Goal: Task Accomplishment & Management: Use online tool/utility

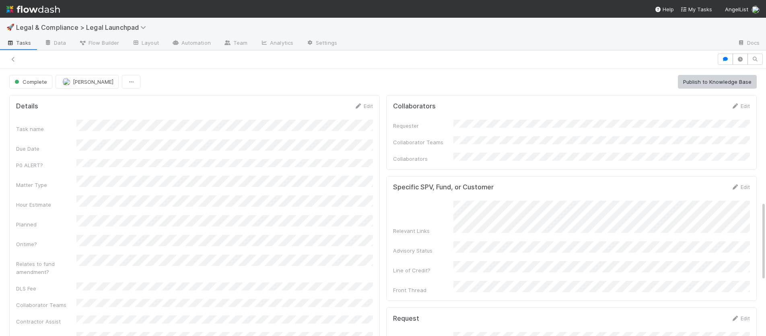
scroll to position [448, 0]
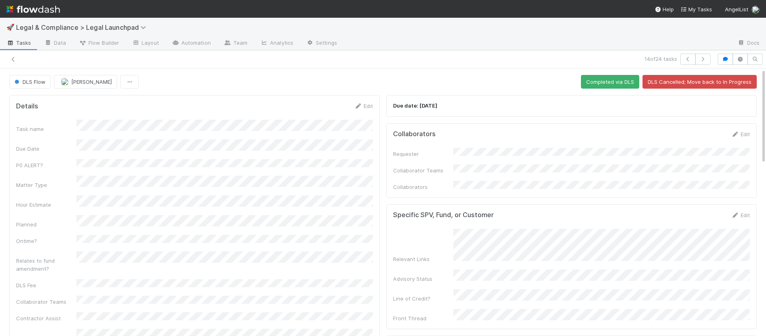
scroll to position [0, 2]
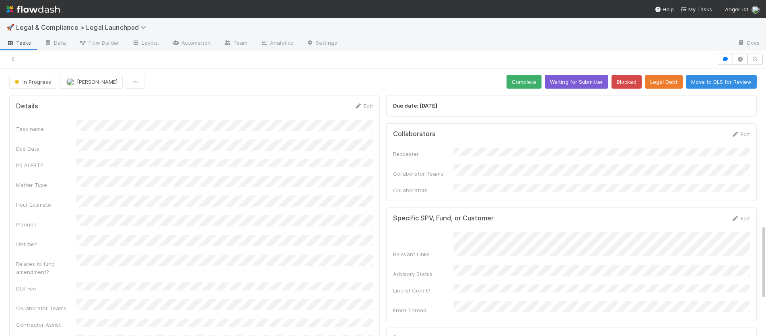
scroll to position [552, 0]
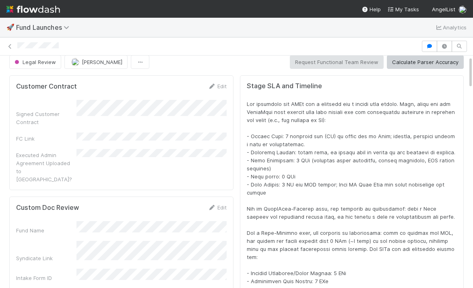
scroll to position [10, 0]
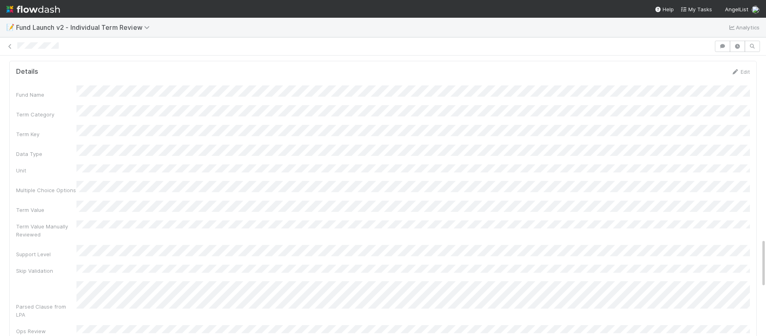
scroll to position [1044, 0]
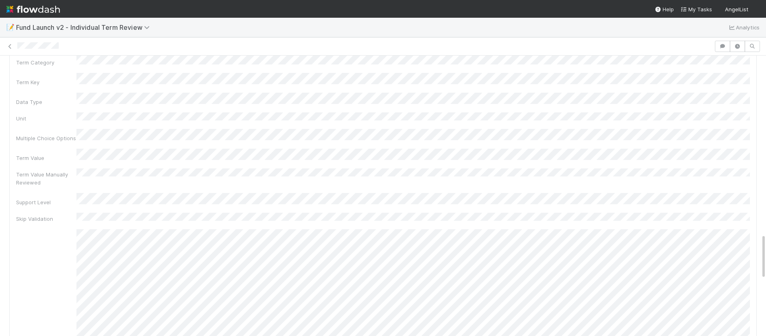
scroll to position [1092, 0]
click at [742, 210] on link "Edit" at bounding box center [740, 213] width 19 height 6
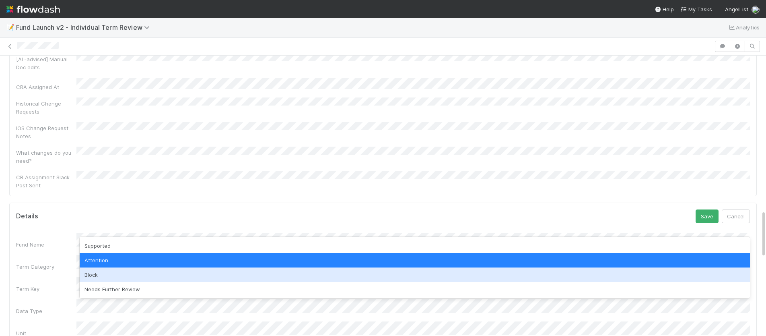
click at [115, 276] on div "Block" at bounding box center [415, 274] width 670 height 14
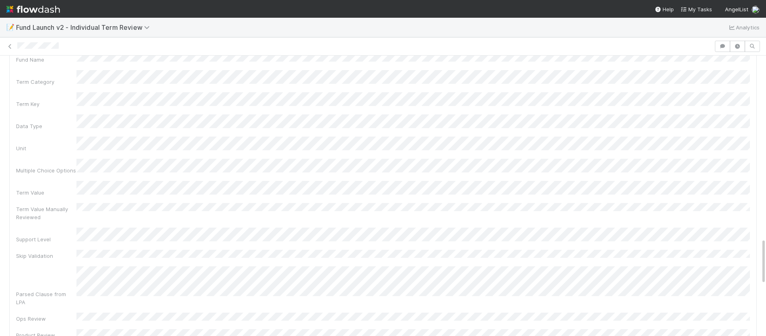
scroll to position [1107, 0]
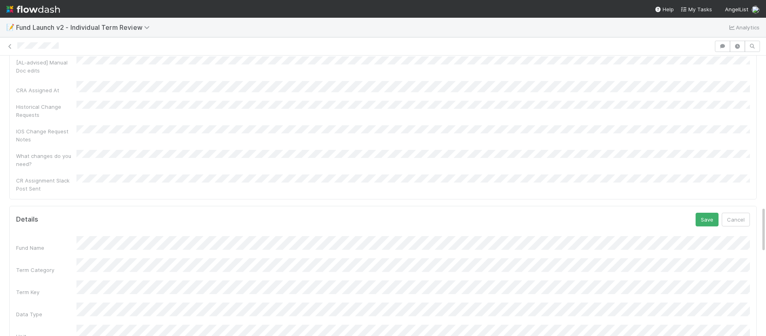
scroll to position [895, 0]
click at [705, 217] on button "Save" at bounding box center [707, 224] width 23 height 14
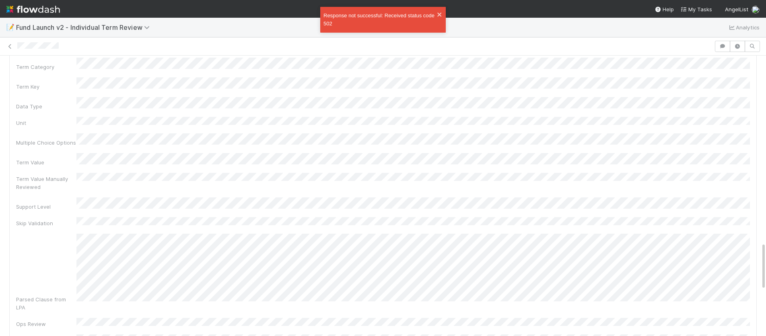
scroll to position [1091, 0]
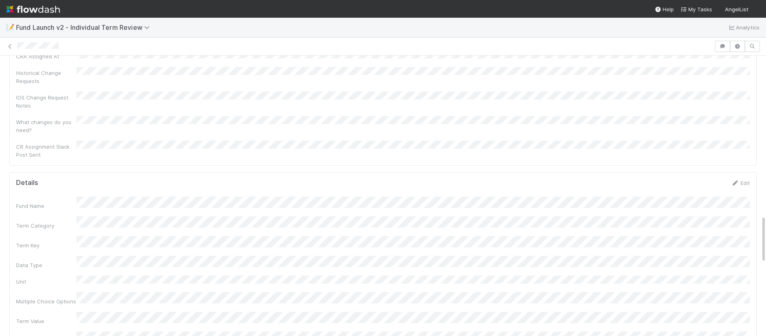
scroll to position [924, 0]
click at [745, 190] on link "Edit" at bounding box center [740, 193] width 19 height 6
click at [707, 214] on button "Save" at bounding box center [707, 221] width 23 height 14
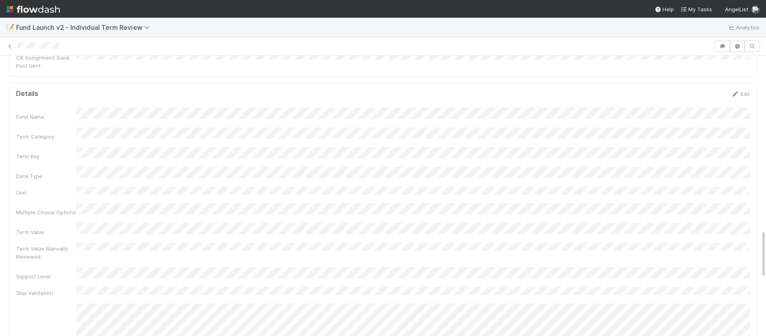
scroll to position [1022, 0]
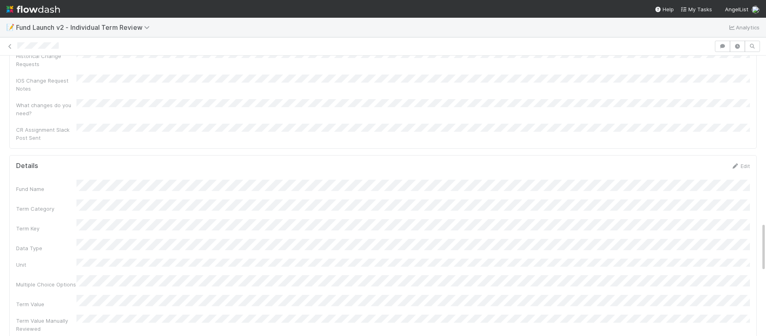
scroll to position [949, 0]
click at [740, 164] on link "Edit" at bounding box center [740, 167] width 19 height 6
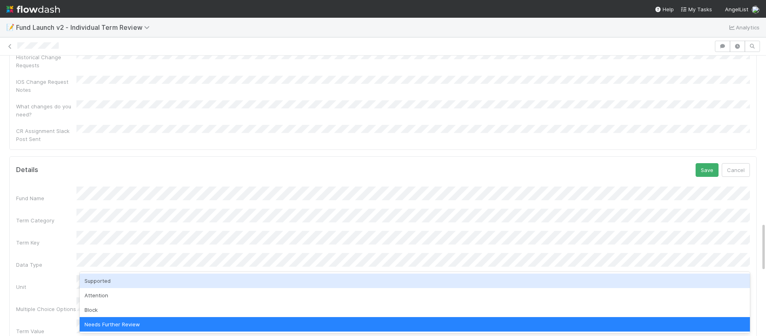
click at [138, 284] on div "Supported" at bounding box center [415, 280] width 670 height 14
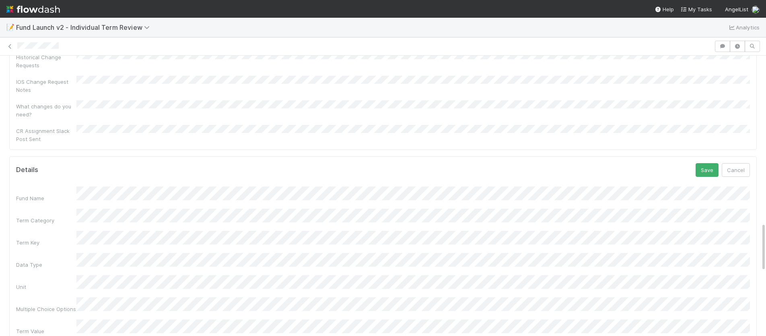
click at [66, 319] on div "Term Value" at bounding box center [383, 327] width 734 height 16
drag, startPoint x: 708, startPoint y: 76, endPoint x: 702, endPoint y: 85, distance: 10.8
click at [708, 163] on button "Save" at bounding box center [707, 170] width 23 height 14
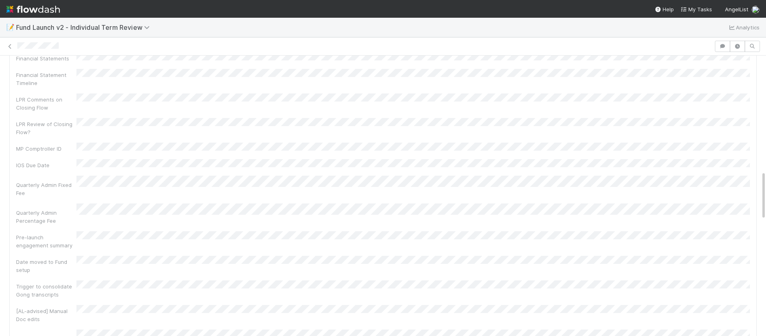
scroll to position [0, 0]
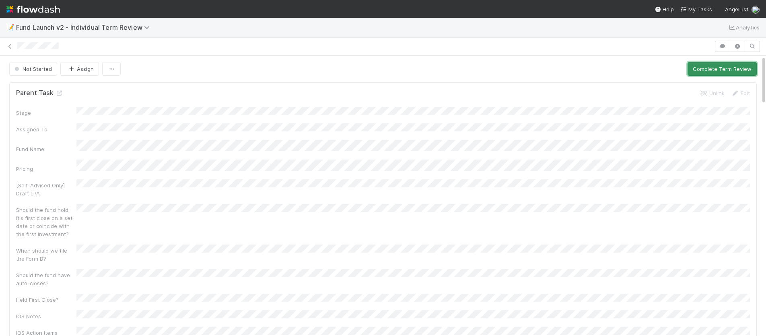
click at [713, 68] on button "Complete Term Review" at bounding box center [722, 69] width 69 height 14
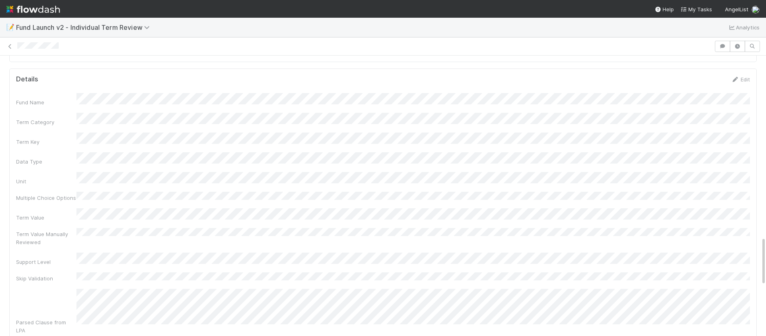
scroll to position [1037, 0]
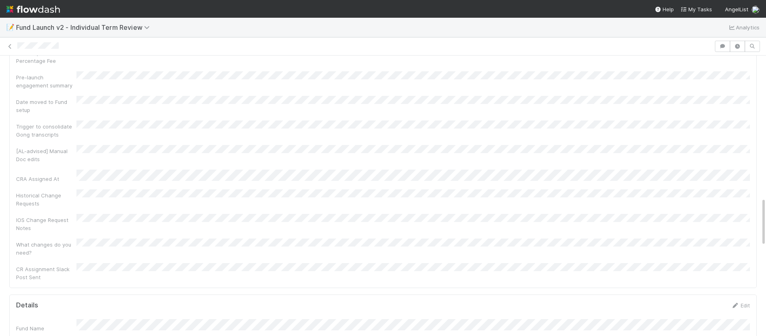
click at [740, 301] on link "Edit" at bounding box center [740, 304] width 19 height 6
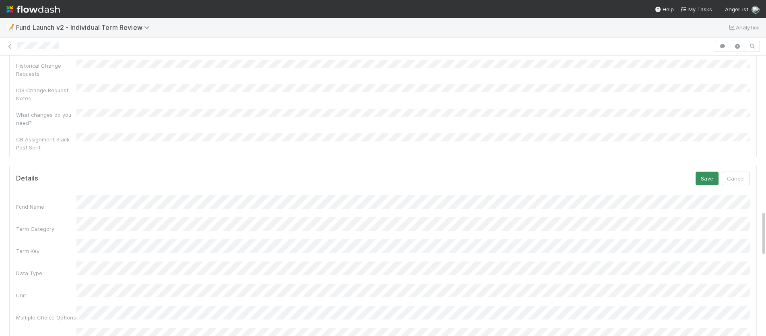
scroll to position [931, 0]
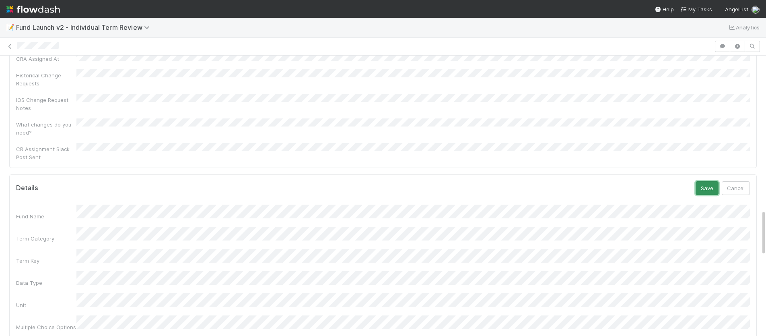
click at [708, 181] on button "Save" at bounding box center [707, 188] width 23 height 14
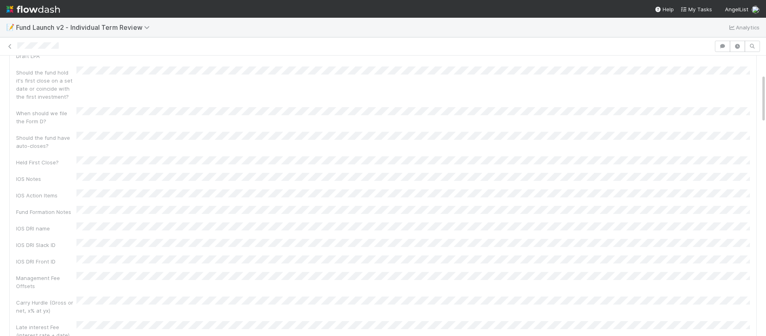
scroll to position [0, 0]
click at [746, 178] on link "Edit" at bounding box center [740, 181] width 19 height 6
click at [50, 333] on div "Term Value" at bounding box center [383, 341] width 734 height 16
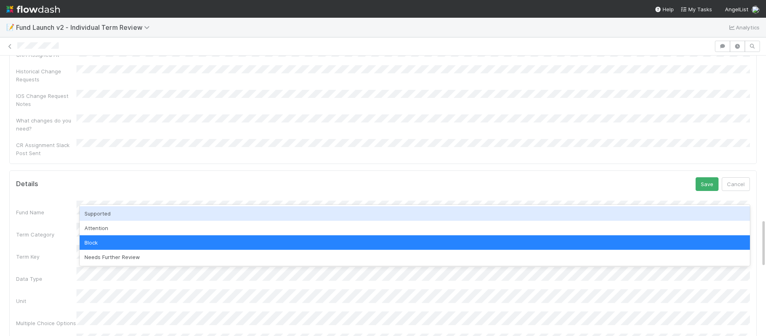
drag, startPoint x: 106, startPoint y: 213, endPoint x: 161, endPoint y: 223, distance: 56.1
click at [107, 213] on div "Supported" at bounding box center [415, 213] width 670 height 14
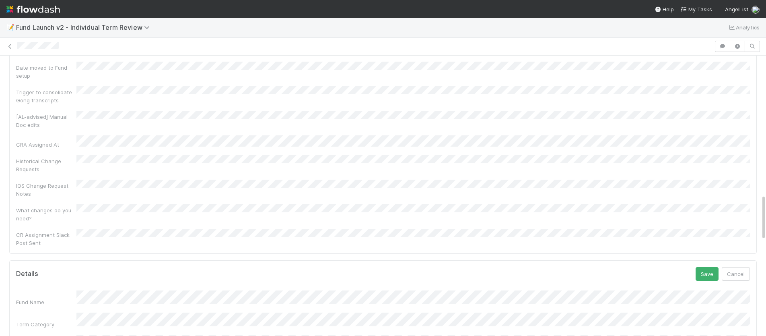
scroll to position [837, 0]
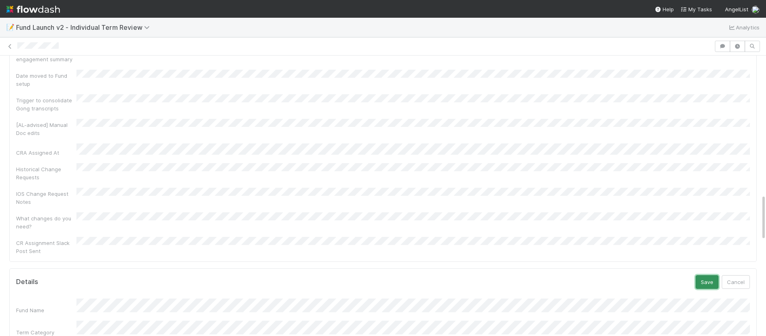
click at [711, 275] on button "Save" at bounding box center [707, 282] width 23 height 14
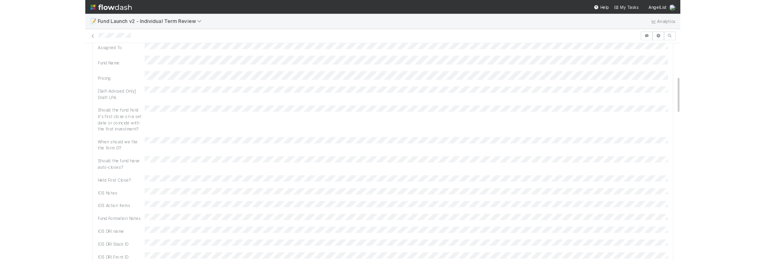
scroll to position [0, 0]
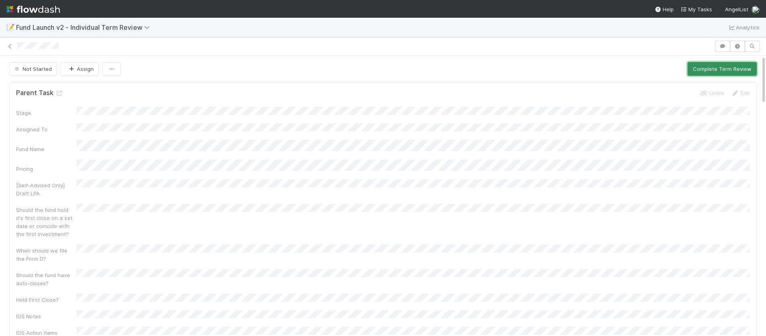
click at [713, 68] on button "Complete Term Review" at bounding box center [722, 69] width 69 height 14
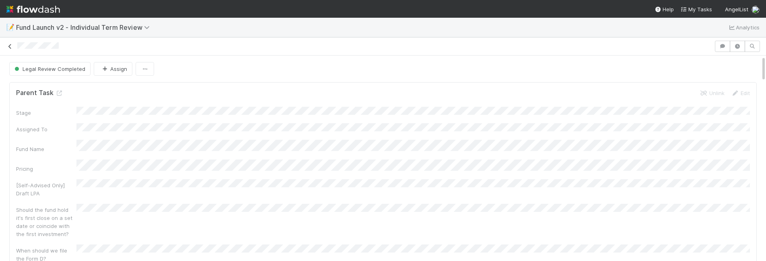
click at [10, 46] on icon at bounding box center [10, 46] width 8 height 5
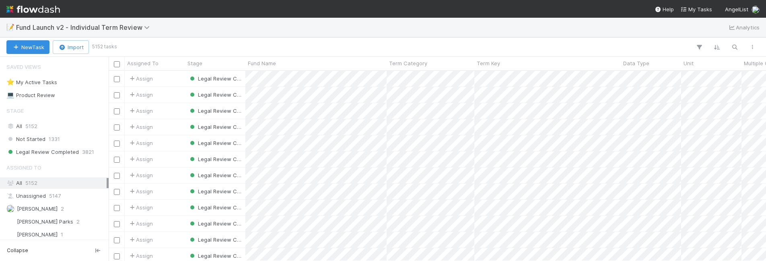
scroll to position [0, 0]
click at [91, 81] on div "⭐ My Active Tasks 0" at bounding box center [56, 82] width 100 height 10
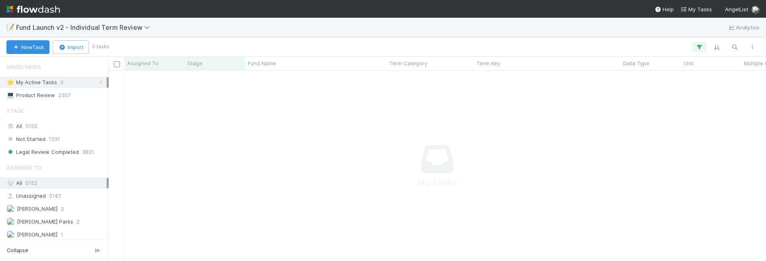
scroll to position [190, 658]
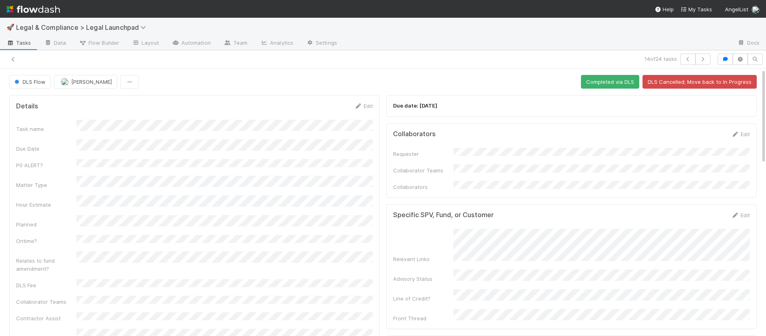
scroll to position [0, 2]
click at [45, 14] on img at bounding box center [33, 9] width 54 height 14
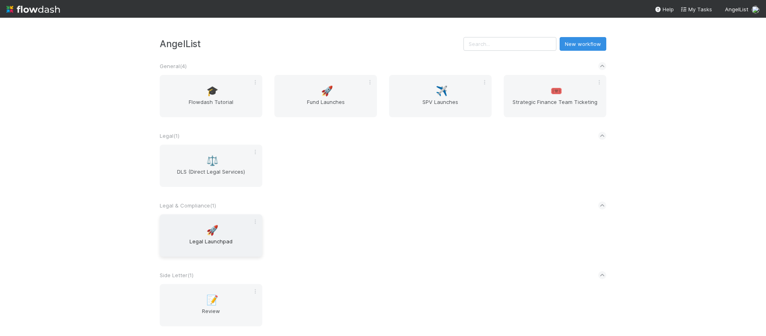
click at [227, 224] on div "🚀 Legal Launchpad" at bounding box center [211, 235] width 103 height 42
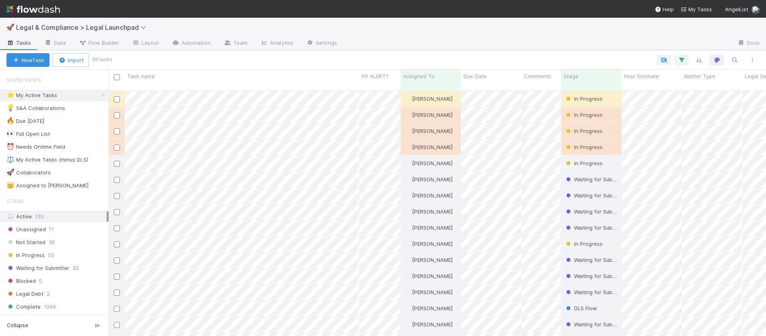
scroll to position [252, 658]
click at [80, 95] on div "⭐ My Active Tasks 26" at bounding box center [57, 95] width 102 height 10
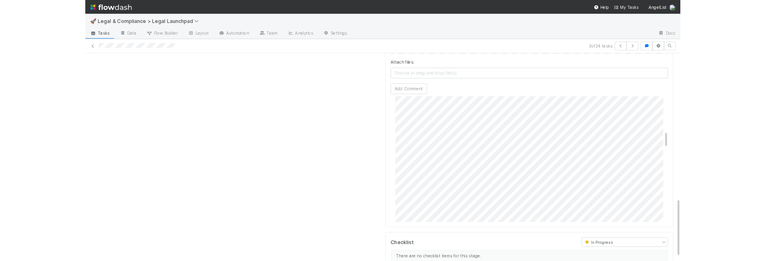
scroll to position [323, 0]
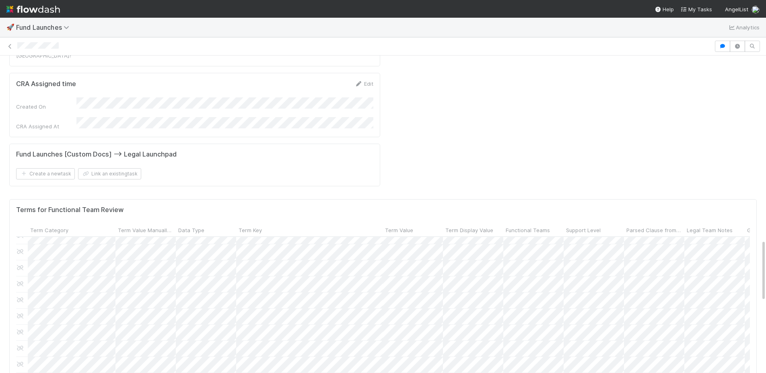
scroll to position [165, 6]
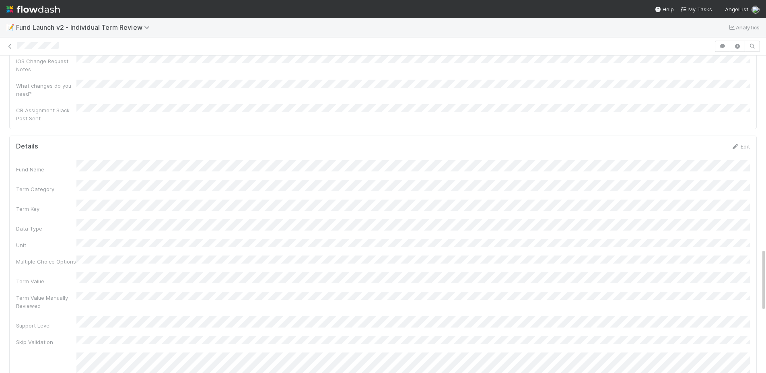
scroll to position [956, 0]
click at [747, 157] on link "Edit" at bounding box center [740, 160] width 19 height 6
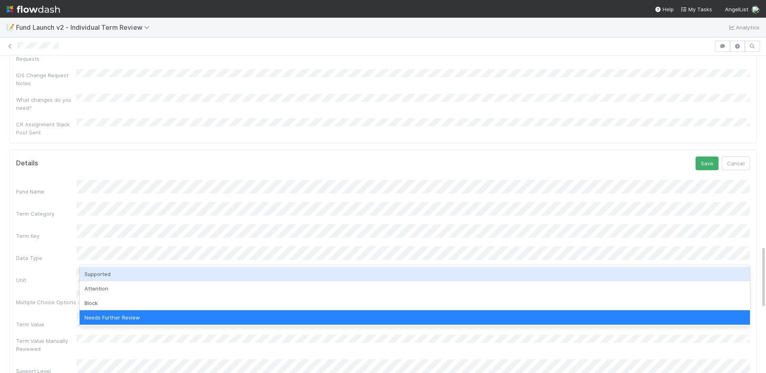
click at [136, 279] on div "Supported" at bounding box center [415, 274] width 670 height 14
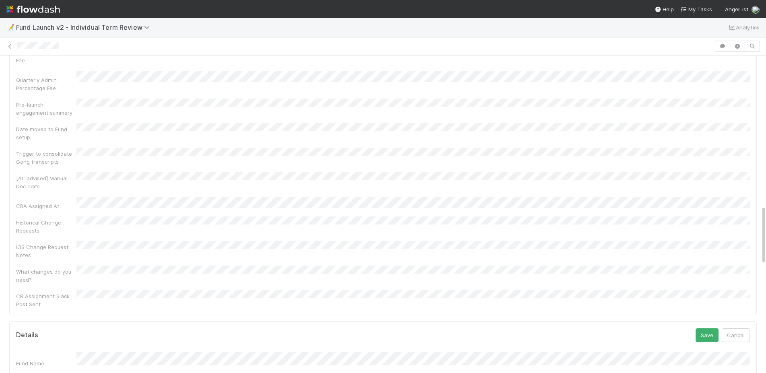
scroll to position [809, 0]
drag, startPoint x: 711, startPoint y: 218, endPoint x: 656, endPoint y: 231, distance: 56.9
click at [711, 303] on button "Save" at bounding box center [707, 310] width 23 height 14
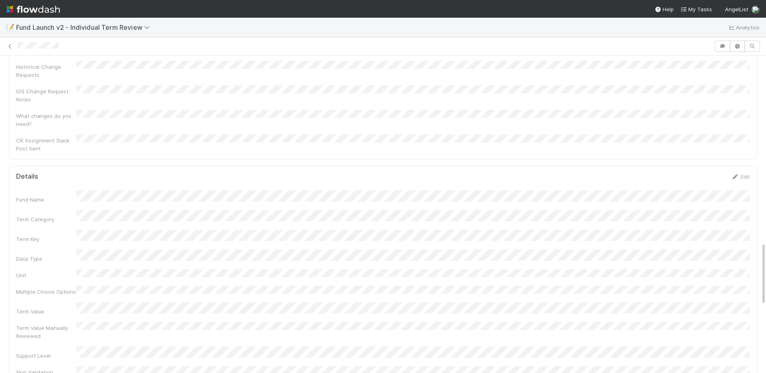
scroll to position [936, 0]
click at [747, 177] on link "Edit" at bounding box center [740, 180] width 19 height 6
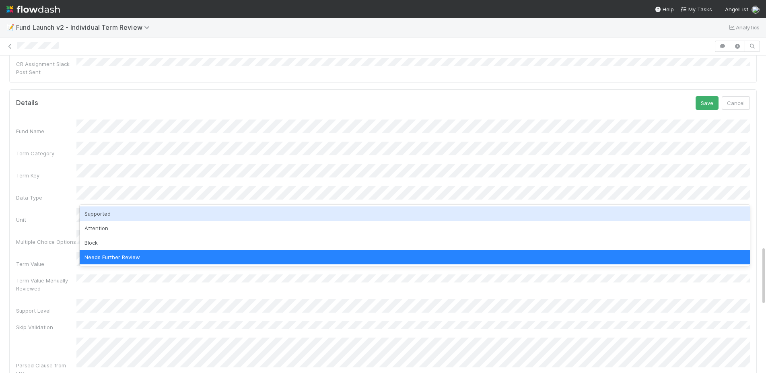
click at [138, 220] on div "Supported" at bounding box center [415, 213] width 670 height 14
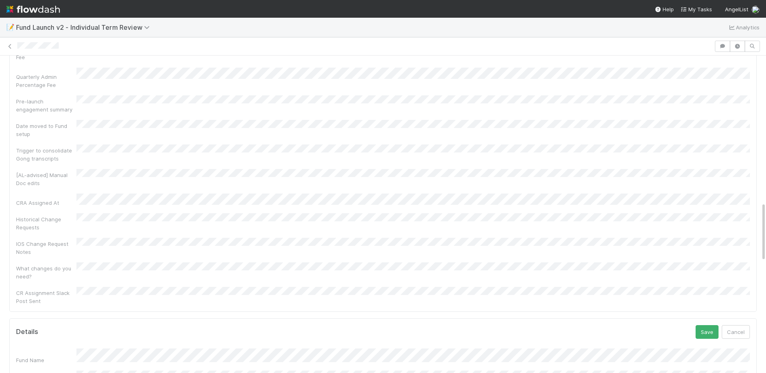
scroll to position [798, 0]
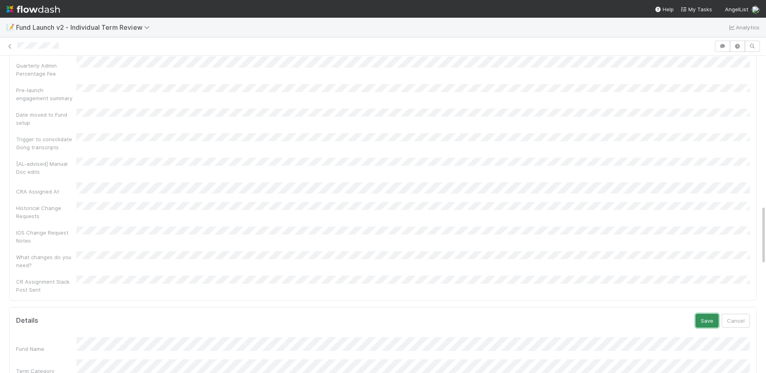
click at [705, 314] on button "Save" at bounding box center [707, 321] width 23 height 14
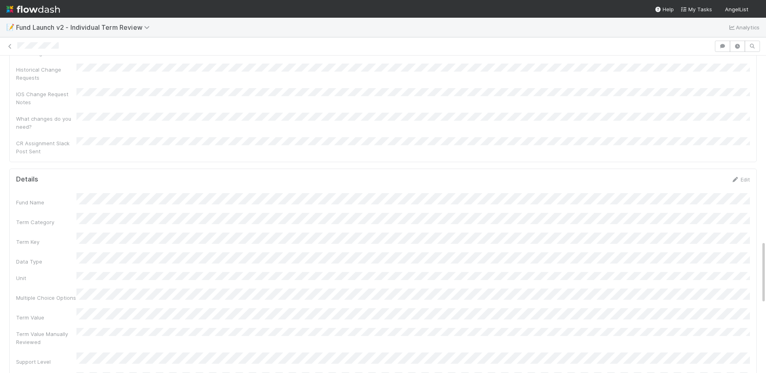
scroll to position [933, 0]
click at [740, 180] on link "Edit" at bounding box center [740, 183] width 19 height 6
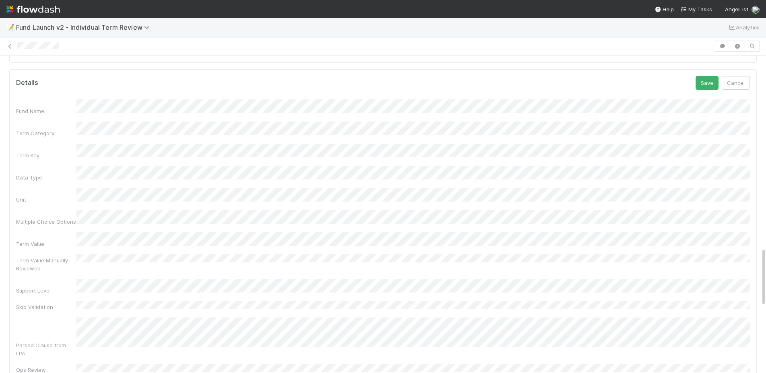
scroll to position [1044, 0]
click at [85, 232] on div "Fund Name Term Category Term Key Data Type Unit Multiple Choice Options Term Va…" at bounding box center [383, 326] width 734 height 542
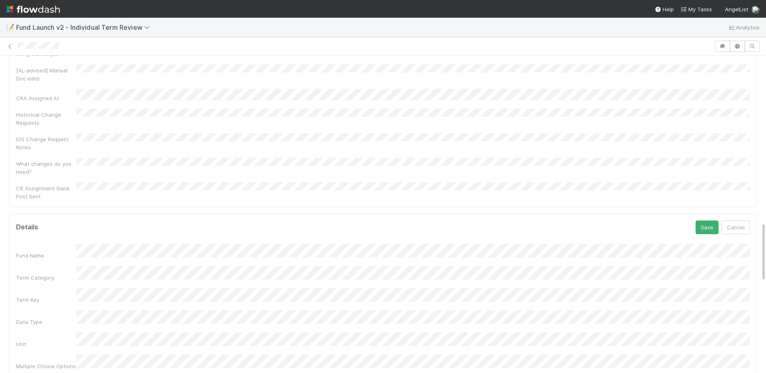
scroll to position [890, 0]
drag, startPoint x: 706, startPoint y: 135, endPoint x: 710, endPoint y: 138, distance: 4.9
click at [706, 222] on button "Save" at bounding box center [707, 229] width 23 height 14
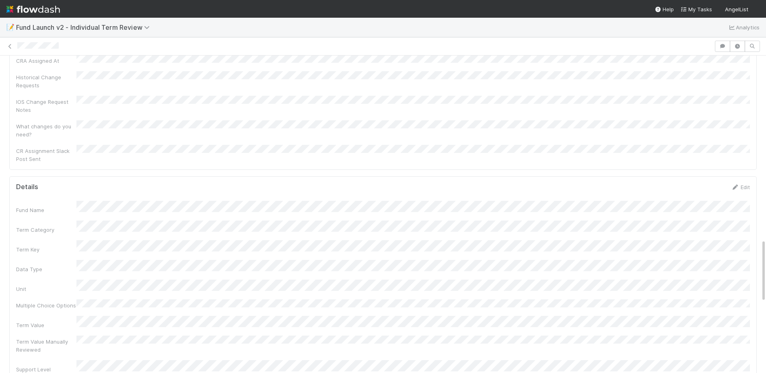
scroll to position [923, 0]
drag, startPoint x: 743, startPoint y: 97, endPoint x: 688, endPoint y: 116, distance: 58.4
click at [742, 190] on link "Edit" at bounding box center [740, 193] width 19 height 6
drag, startPoint x: 706, startPoint y: 157, endPoint x: 649, endPoint y: 167, distance: 58.6
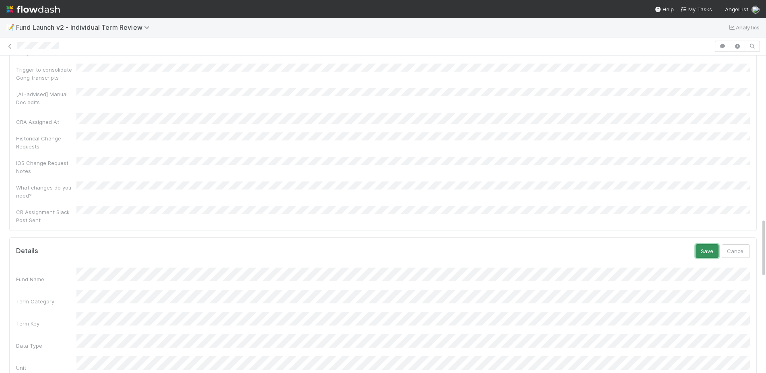
click at [706, 244] on button "Save" at bounding box center [707, 251] width 23 height 14
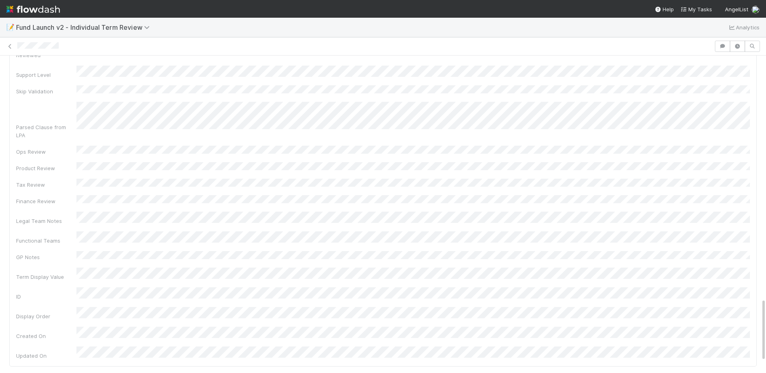
scroll to position [1223, 0]
click at [750, 224] on link "Edit" at bounding box center [740, 227] width 19 height 6
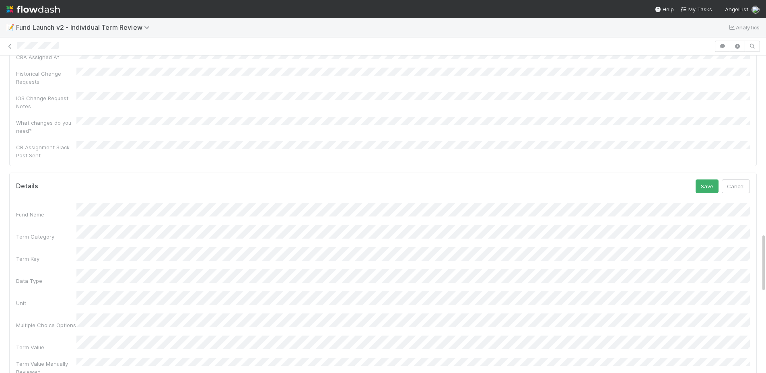
scroll to position [952, 0]
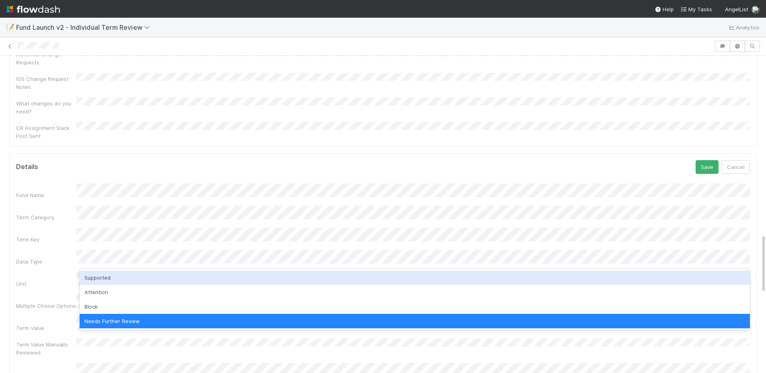
drag, startPoint x: 140, startPoint y: 280, endPoint x: 124, endPoint y: 281, distance: 15.3
click at [139, 280] on div "Supported" at bounding box center [415, 277] width 670 height 14
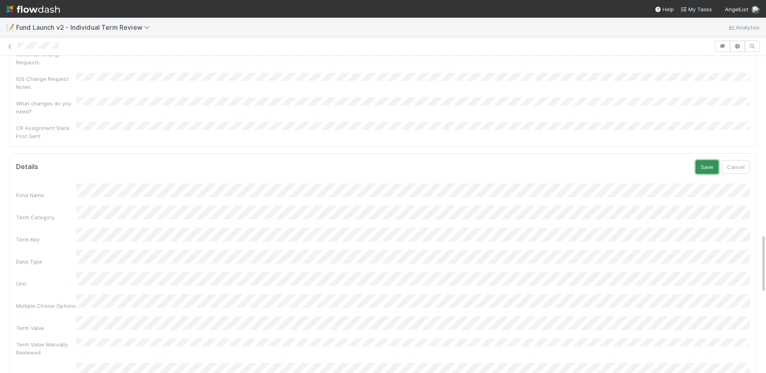
click at [702, 160] on button "Save" at bounding box center [707, 167] width 23 height 14
drag, startPoint x: 11, startPoint y: 47, endPoint x: 92, endPoint y: 51, distance: 80.6
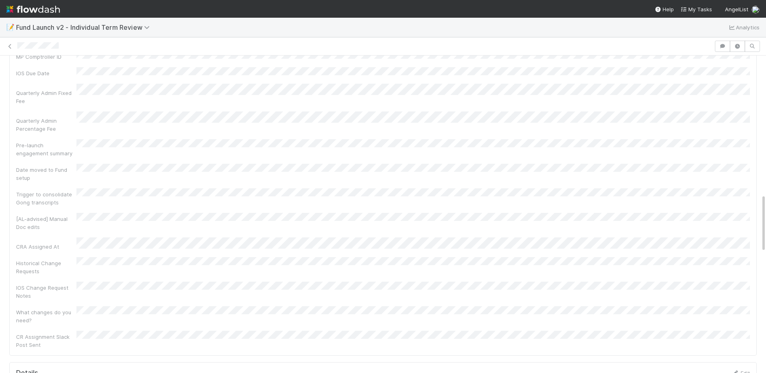
scroll to position [809, 0]
click at [745, 304] on link "Edit" at bounding box center [740, 307] width 19 height 6
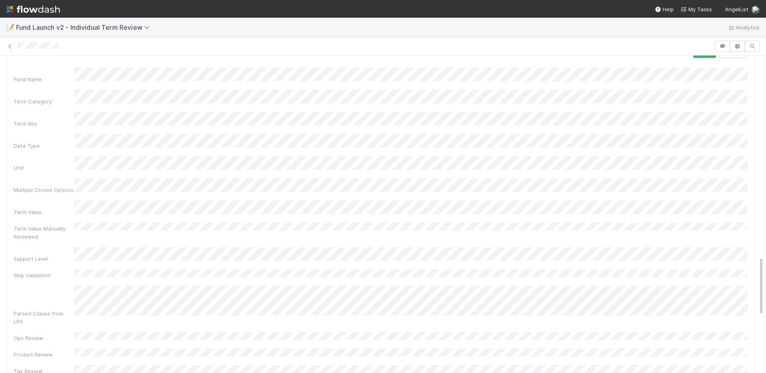
scroll to position [1071, 0]
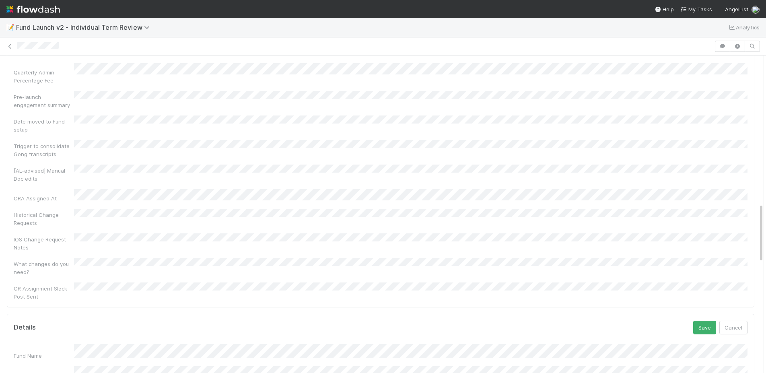
scroll to position [781, 0]
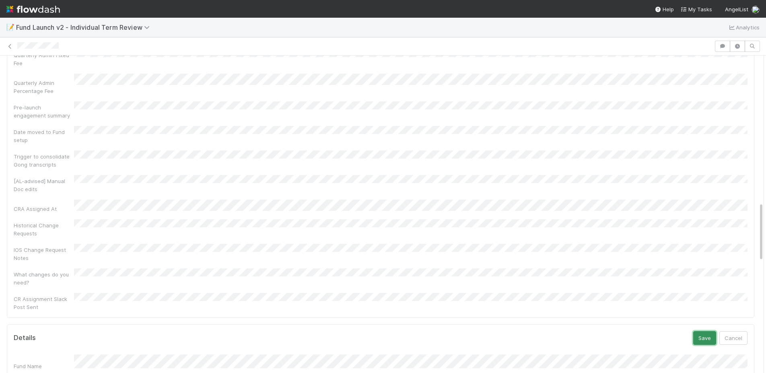
drag, startPoint x: 705, startPoint y: 242, endPoint x: 709, endPoint y: 235, distance: 8.7
click at [705, 331] on button "Save" at bounding box center [704, 338] width 23 height 14
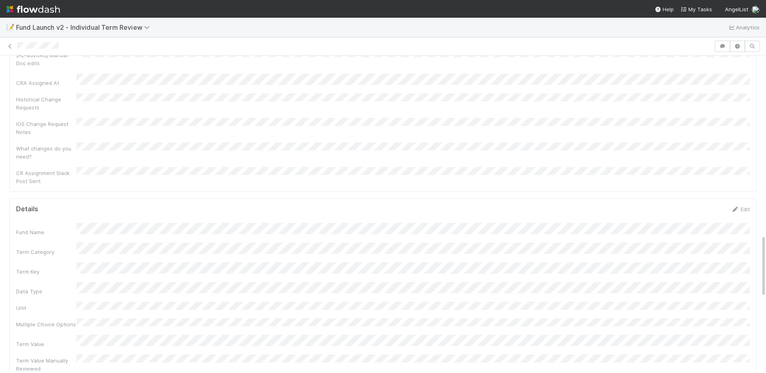
scroll to position [905, 0]
click at [747, 208] on link "Edit" at bounding box center [740, 211] width 19 height 6
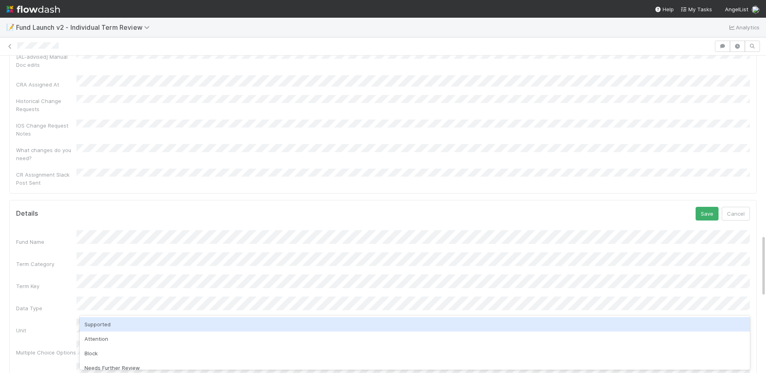
drag, startPoint x: 112, startPoint y: 329, endPoint x: 106, endPoint y: 329, distance: 5.6
click at [112, 329] on div "Supported" at bounding box center [415, 324] width 670 height 14
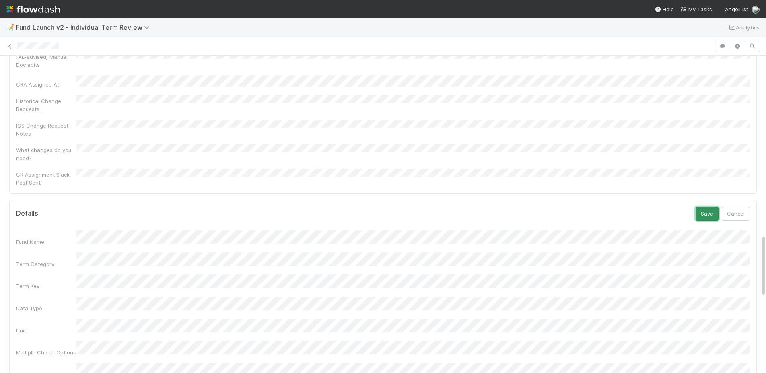
click at [712, 207] on button "Save" at bounding box center [707, 214] width 23 height 14
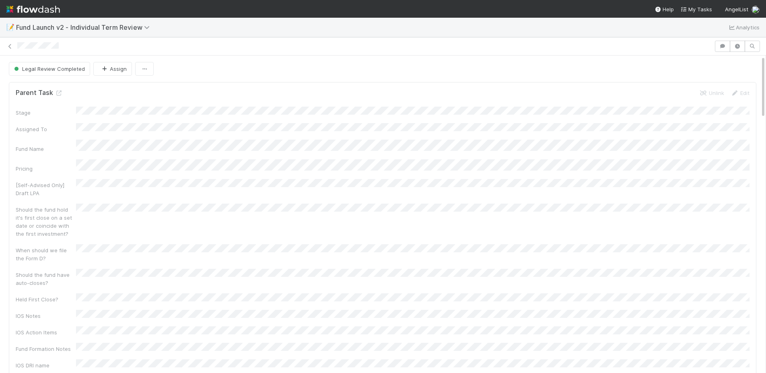
scroll to position [2, 0]
click at [12, 47] on icon at bounding box center [10, 46] width 8 height 5
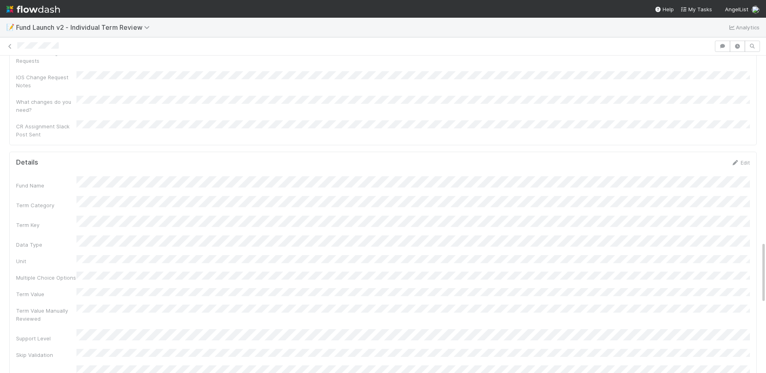
scroll to position [948, 0]
click at [743, 165] on link "Edit" at bounding box center [740, 168] width 19 height 6
click at [136, 111] on div "Fund Name Term Category Term Key Data Type Unit Multiple Choice Options Term Va…" at bounding box center [383, 283] width 734 height 542
click at [83, 160] on div "Fund Name Term Category Term Key Data Type Unit Multiple Choice Options Term Va…" at bounding box center [383, 283] width 734 height 542
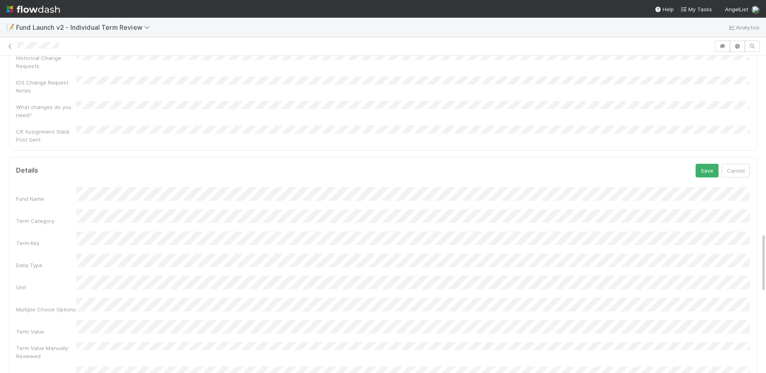
scroll to position [944, 0]
drag, startPoint x: 705, startPoint y: 78, endPoint x: 662, endPoint y: 87, distance: 43.4
click at [705, 168] on button "Save" at bounding box center [707, 175] width 23 height 14
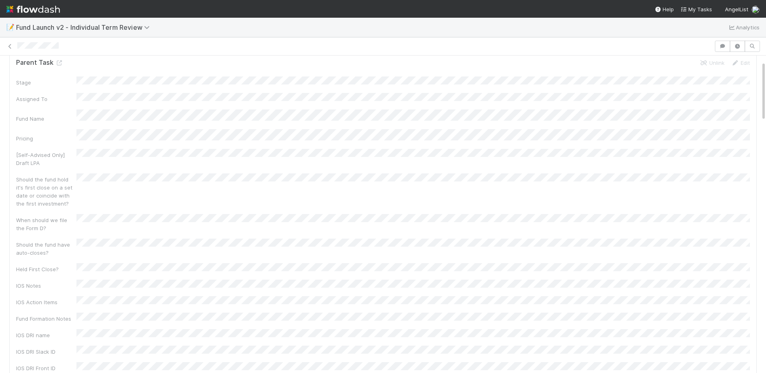
scroll to position [0, 0]
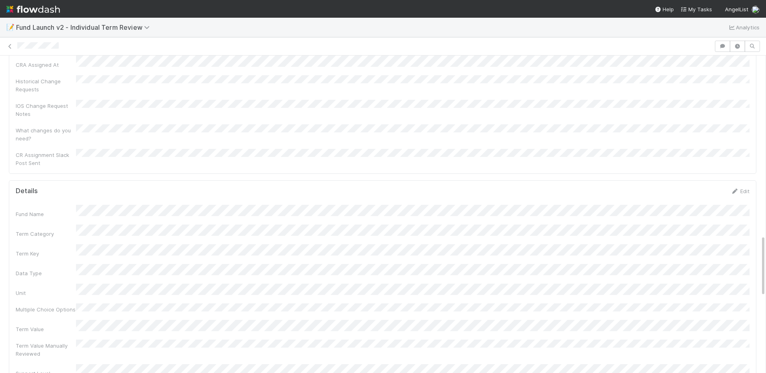
scroll to position [895, 0]
click at [749, 217] on div "Details Edit" at bounding box center [383, 221] width 746 height 8
click at [744, 218] on link "Edit" at bounding box center [740, 221] width 19 height 6
click at [708, 154] on button "Save" at bounding box center [706, 161] width 23 height 14
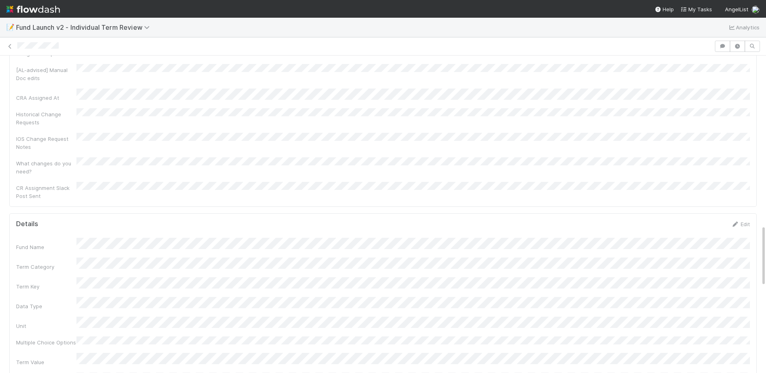
scroll to position [851, 0]
click at [743, 262] on link "Edit" at bounding box center [740, 265] width 19 height 6
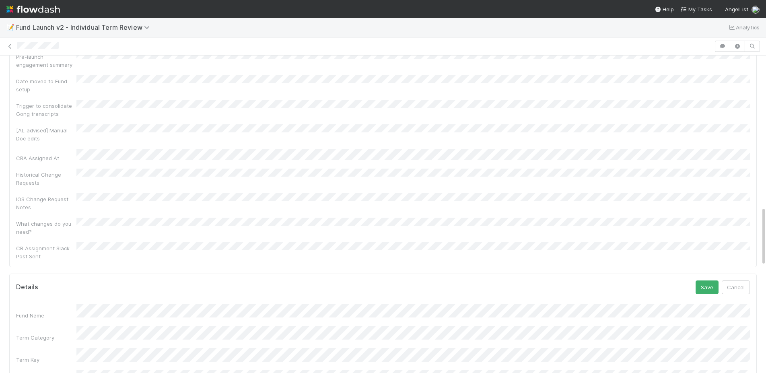
scroll to position [805, 0]
click at [706, 307] on button "Save" at bounding box center [707, 314] width 23 height 14
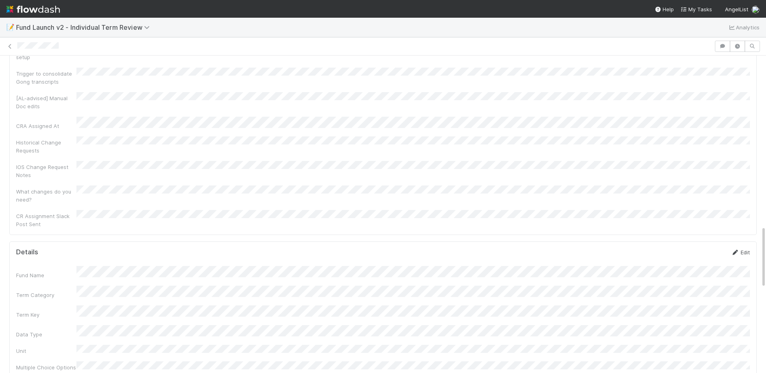
click at [747, 249] on link "Edit" at bounding box center [740, 252] width 19 height 6
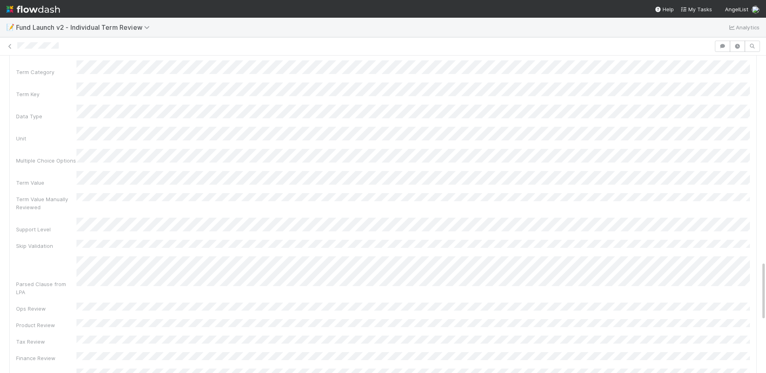
scroll to position [1118, 0]
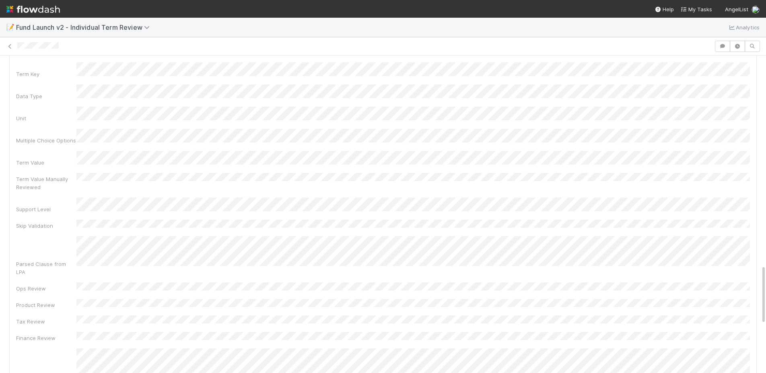
click at [82, 184] on div "Fund Name Term Category Term Key Data Type Unit Multiple Choice Options Term Va…" at bounding box center [383, 289] width 734 height 542
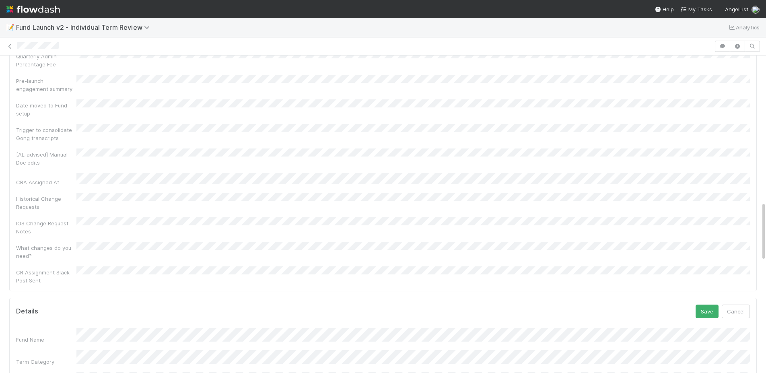
scroll to position [891, 0]
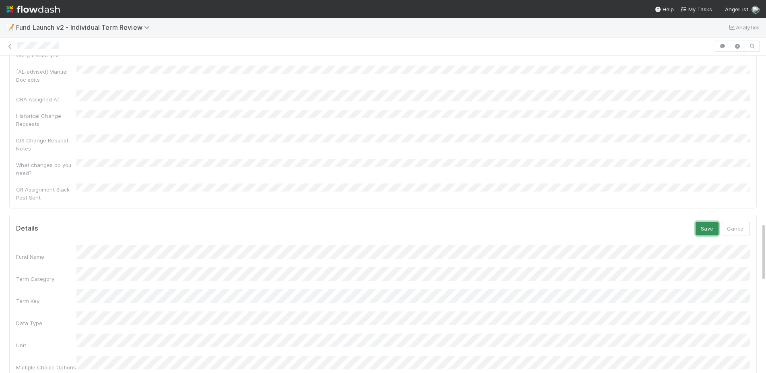
drag, startPoint x: 710, startPoint y: 131, endPoint x: 708, endPoint y: 124, distance: 7.8
click at [710, 222] on button "Save" at bounding box center [707, 229] width 23 height 14
click at [744, 248] on link "Edit" at bounding box center [740, 251] width 19 height 6
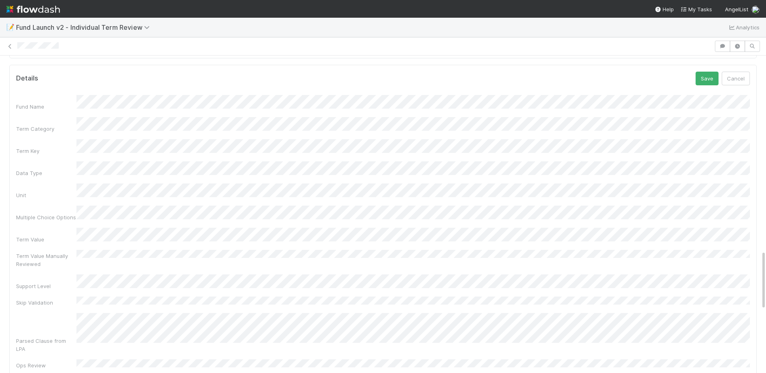
scroll to position [1042, 0]
click at [342, 237] on div "Fund Name Term Category Term Key Data Type Unit Multiple Choice Options Term Va…" at bounding box center [383, 364] width 734 height 542
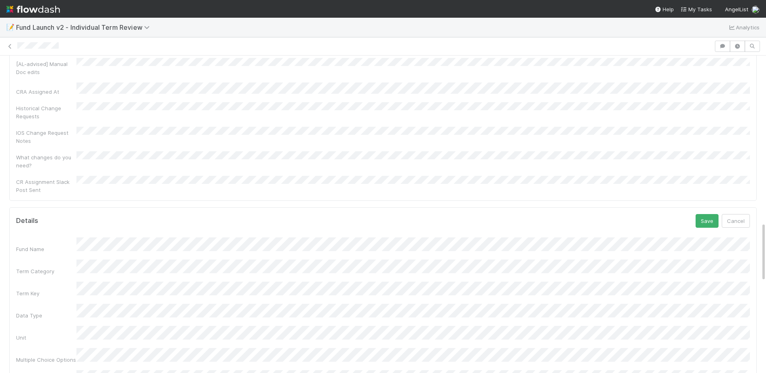
scroll to position [876, 0]
click at [702, 236] on button "Save" at bounding box center [707, 243] width 23 height 14
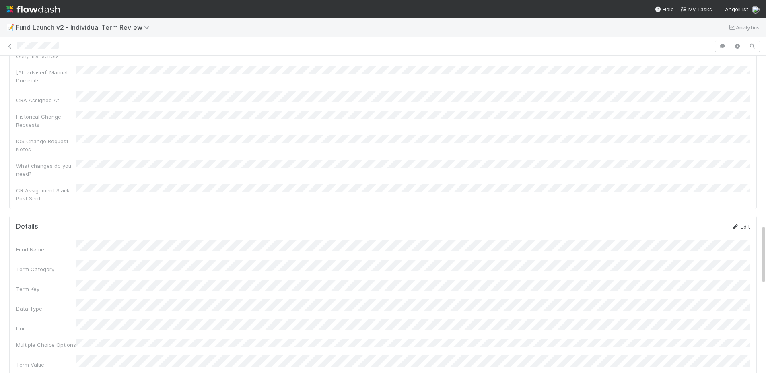
click at [747, 223] on link "Edit" at bounding box center [740, 226] width 19 height 6
click at [706, 193] on button "Save" at bounding box center [704, 200] width 23 height 14
click at [744, 206] on link "Edit" at bounding box center [738, 209] width 19 height 6
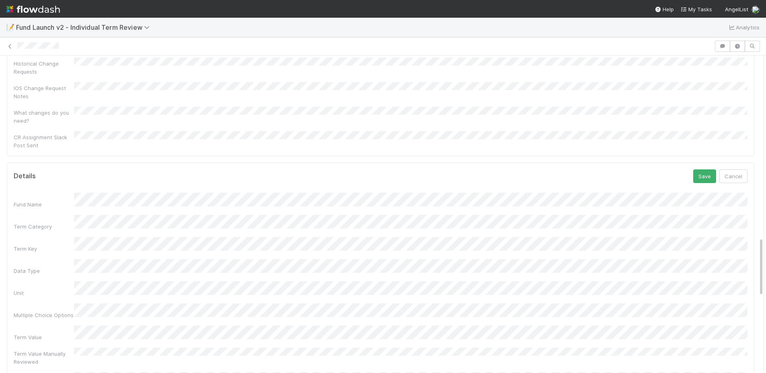
scroll to position [969, 0]
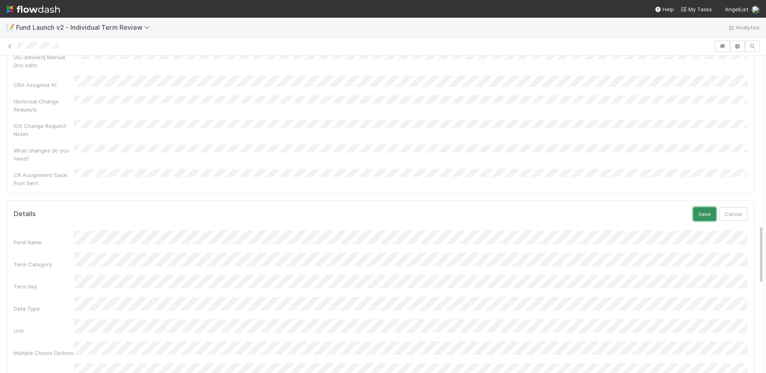
drag, startPoint x: 703, startPoint y: 119, endPoint x: 687, endPoint y: 95, distance: 29.4
click at [703, 207] on button "Save" at bounding box center [704, 214] width 23 height 14
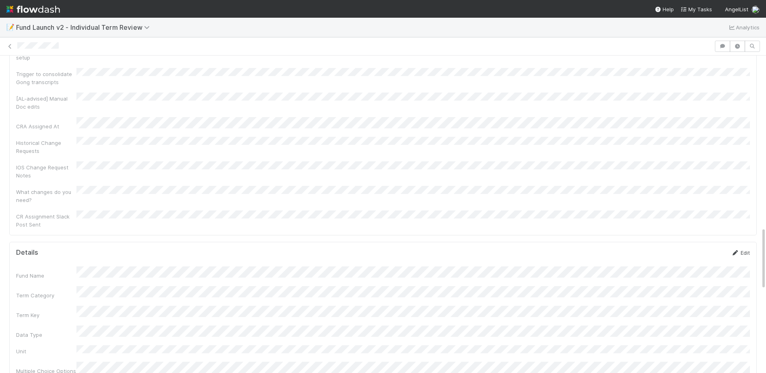
click at [746, 250] on link "Edit" at bounding box center [740, 253] width 19 height 6
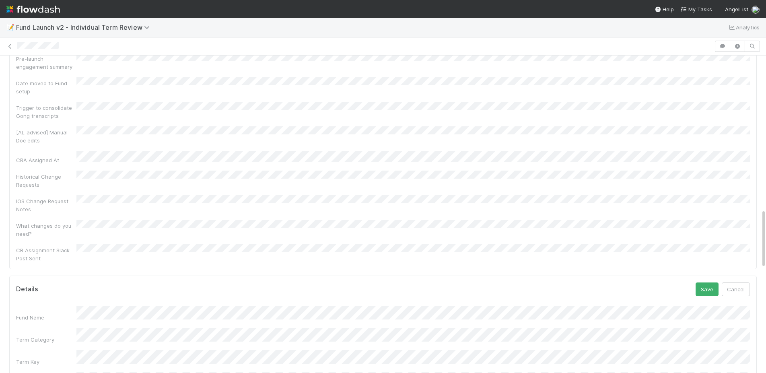
scroll to position [818, 0]
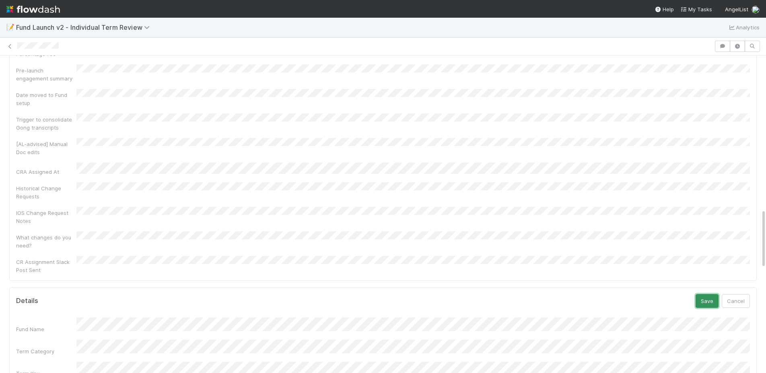
click at [711, 294] on button "Save" at bounding box center [707, 301] width 23 height 14
click at [746, 217] on link "Edit" at bounding box center [740, 220] width 19 height 6
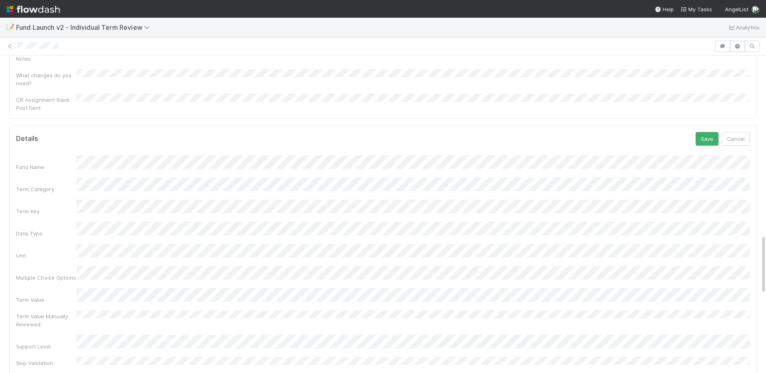
scroll to position [878, 0]
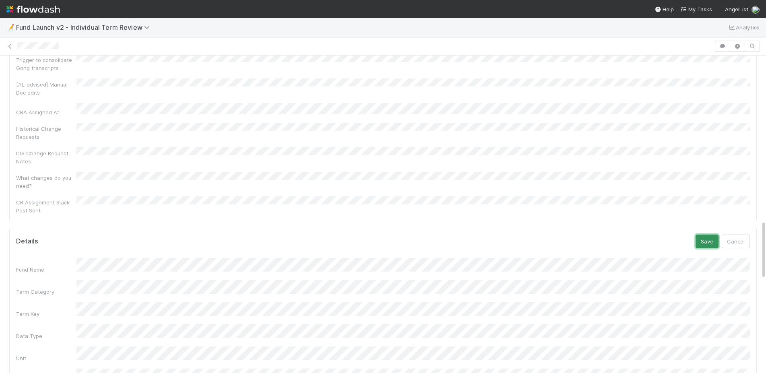
click at [706, 235] on button "Save" at bounding box center [707, 242] width 23 height 14
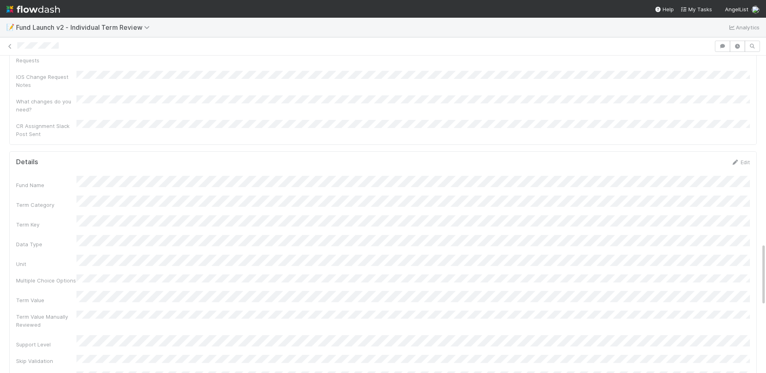
scroll to position [960, 0]
click at [747, 153] on link "Edit" at bounding box center [740, 156] width 19 height 6
click at [707, 205] on button "Save" at bounding box center [707, 212] width 23 height 14
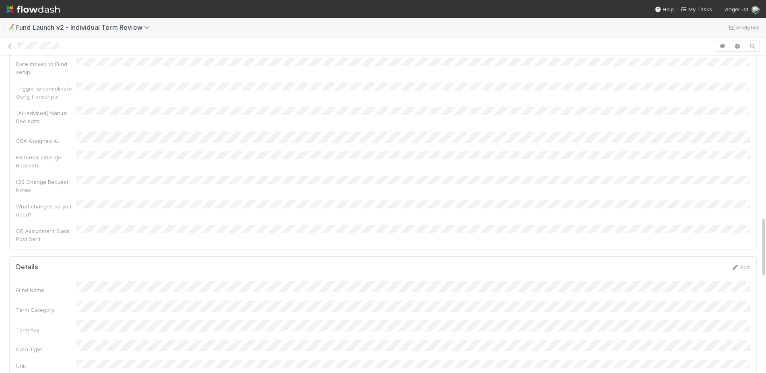
scroll to position [850, 0]
click at [744, 264] on link "Edit" at bounding box center [740, 267] width 19 height 6
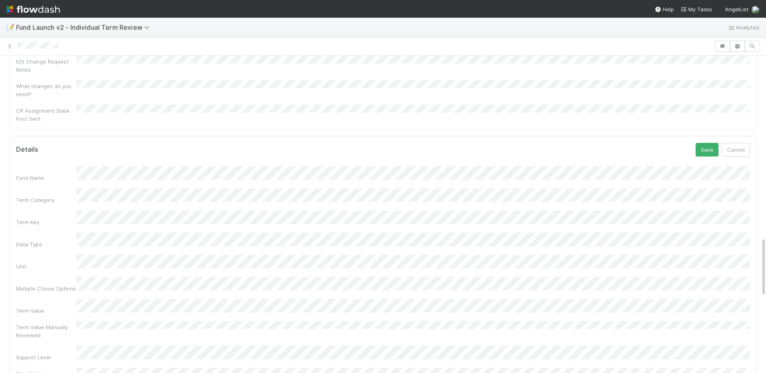
drag, startPoint x: 712, startPoint y: 59, endPoint x: 721, endPoint y: 68, distance: 13.1
click at [712, 143] on button "Save" at bounding box center [707, 150] width 23 height 14
click at [744, 168] on link "Edit" at bounding box center [740, 171] width 19 height 6
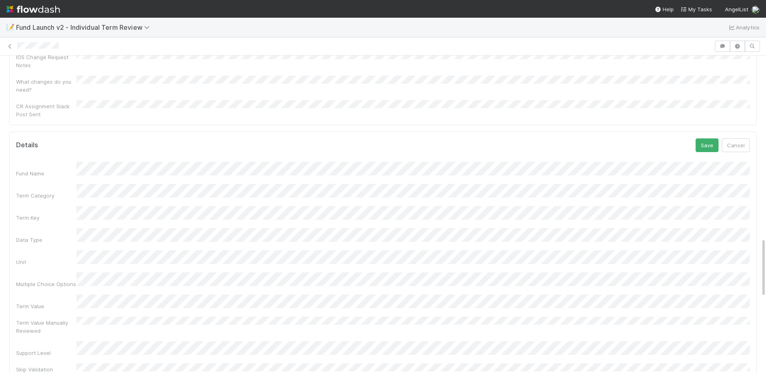
scroll to position [992, 0]
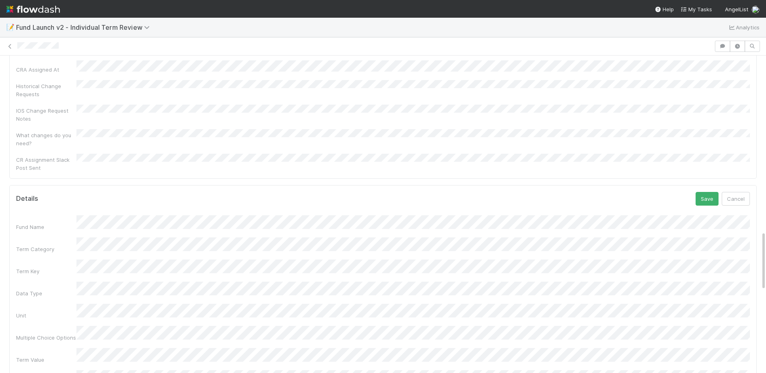
scroll to position [916, 0]
click at [710, 197] on button "Save" at bounding box center [707, 204] width 23 height 14
click at [743, 272] on link "Edit" at bounding box center [740, 275] width 19 height 6
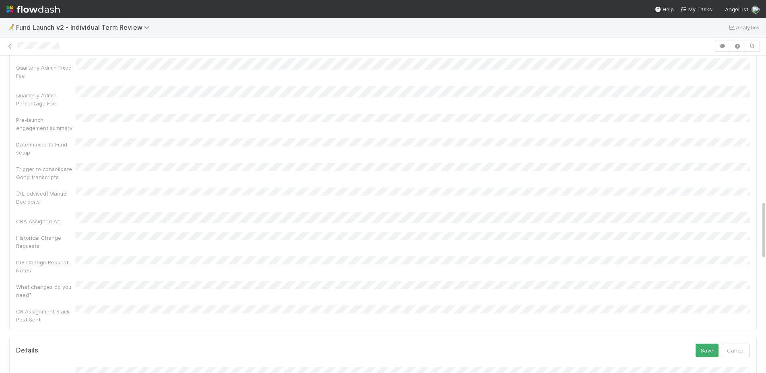
scroll to position [749, 0]
click at [711, 363] on button "Save" at bounding box center [707, 370] width 23 height 14
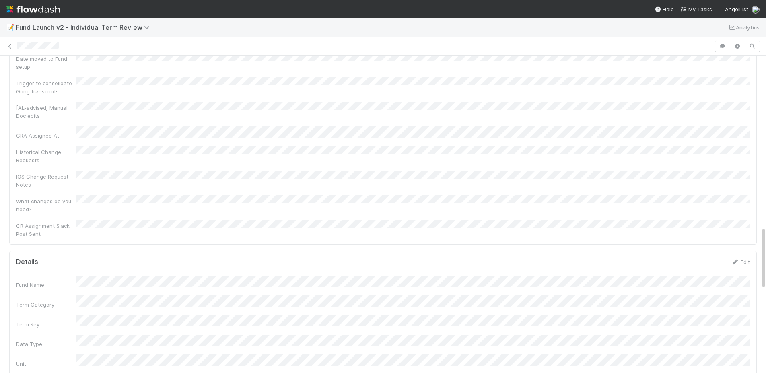
scroll to position [853, 0]
click at [745, 260] on link "Edit" at bounding box center [740, 263] width 19 height 6
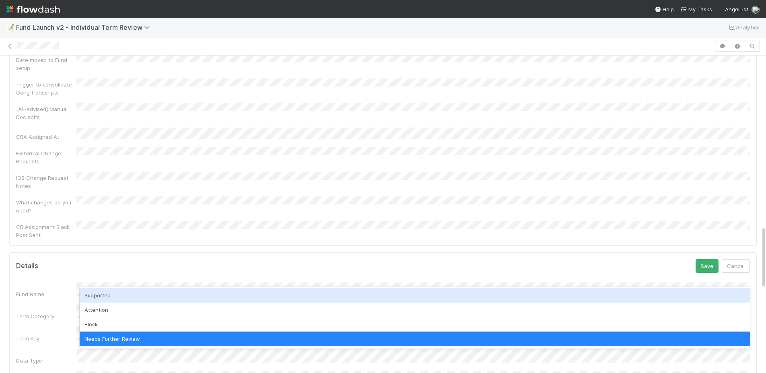
click at [131, 295] on div "Supported" at bounding box center [415, 295] width 670 height 14
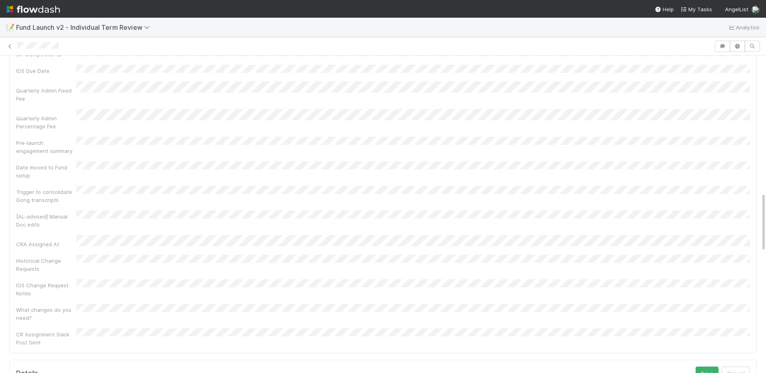
scroll to position [730, 0]
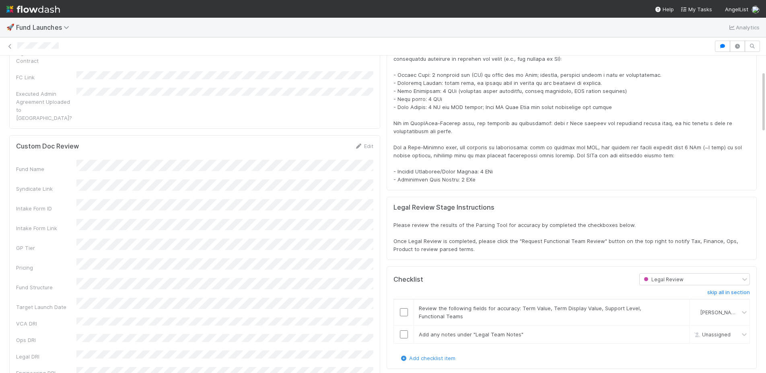
scroll to position [84, 0]
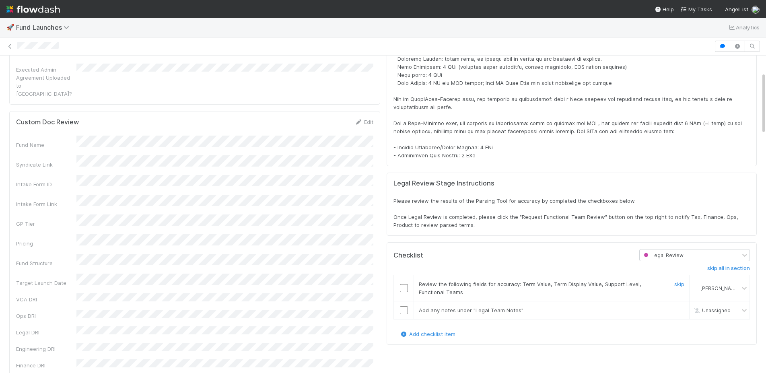
click at [404, 288] on input "checkbox" at bounding box center [404, 288] width 8 height 8
click at [404, 310] on input "checkbox" at bounding box center [404, 310] width 8 height 8
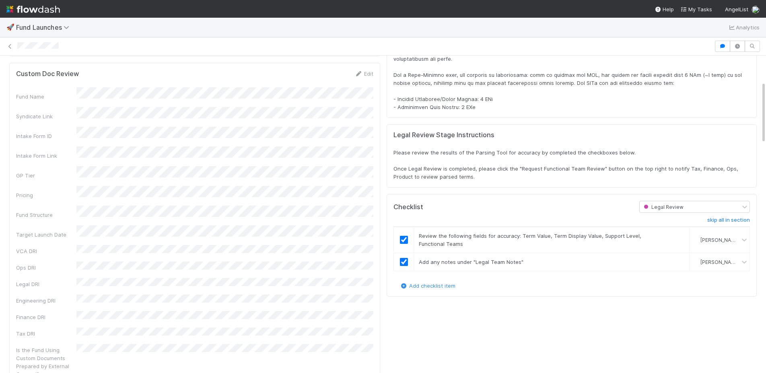
scroll to position [0, 0]
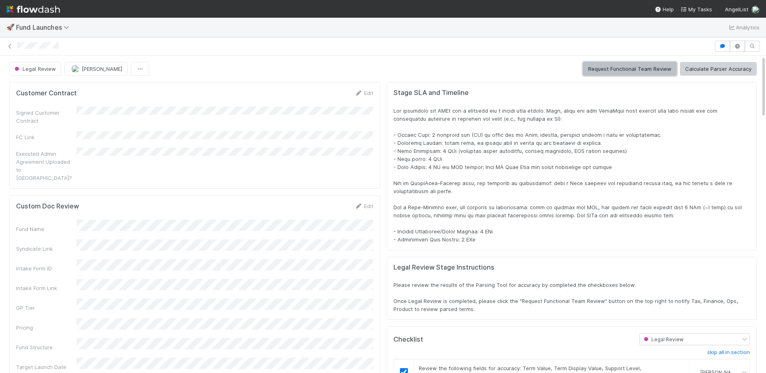
click at [630, 71] on button "Request Functional Team Review" at bounding box center [630, 69] width 94 height 14
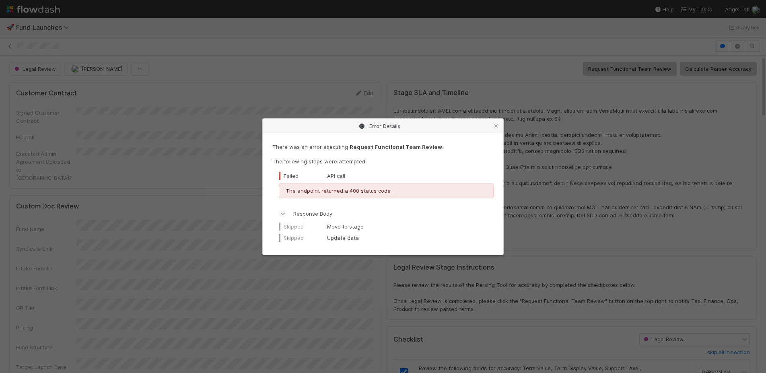
click at [285, 213] on icon at bounding box center [282, 214] width 5 height 8
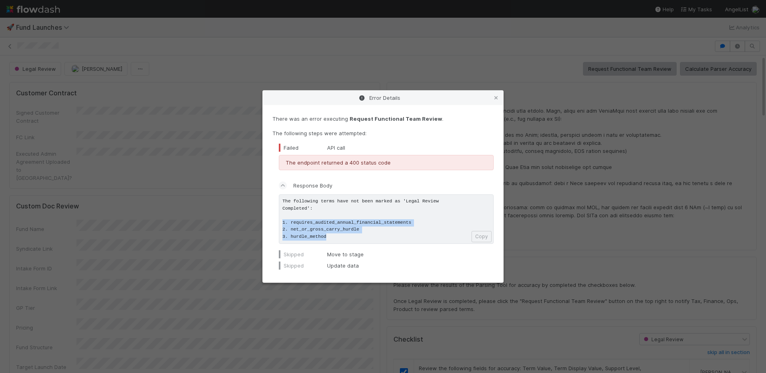
drag, startPoint x: 331, startPoint y: 236, endPoint x: 312, endPoint y: 212, distance: 30.4
click at [276, 221] on div "There was an error executing Request Functional Team Review . The following ste…" at bounding box center [382, 192] width 221 height 155
copy pre "1. requires_audited_annual_financial_statements 2. net_or_gross_carry_hurdle 3.…"
click at [476, 237] on button "Copy" at bounding box center [482, 236] width 20 height 11
drag, startPoint x: 498, startPoint y: 99, endPoint x: 510, endPoint y: 120, distance: 24.4
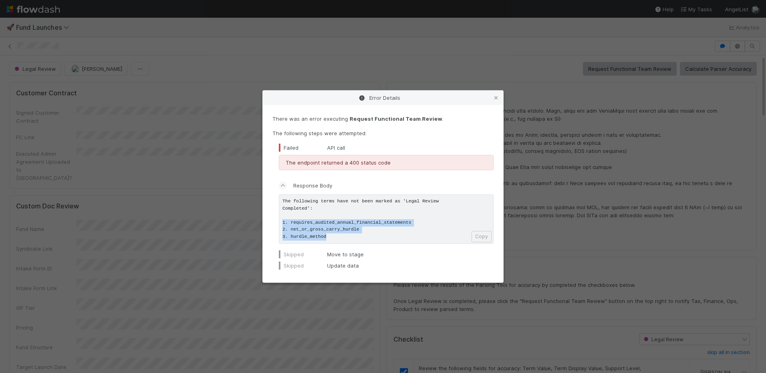
click at [498, 99] on icon at bounding box center [496, 97] width 8 height 5
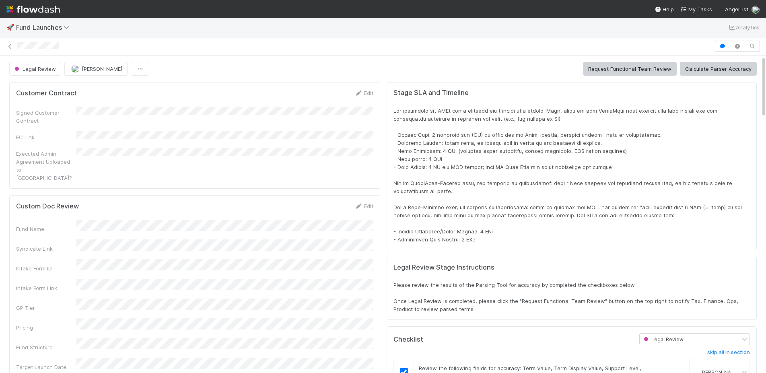
scroll to position [939, 0]
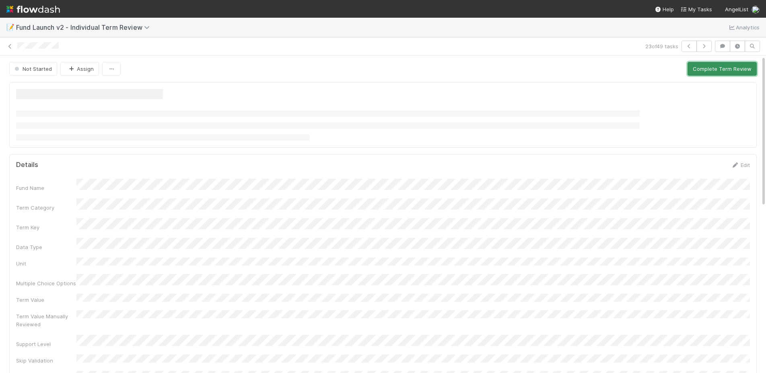
click at [732, 70] on button "Complete Term Review" at bounding box center [722, 69] width 69 height 14
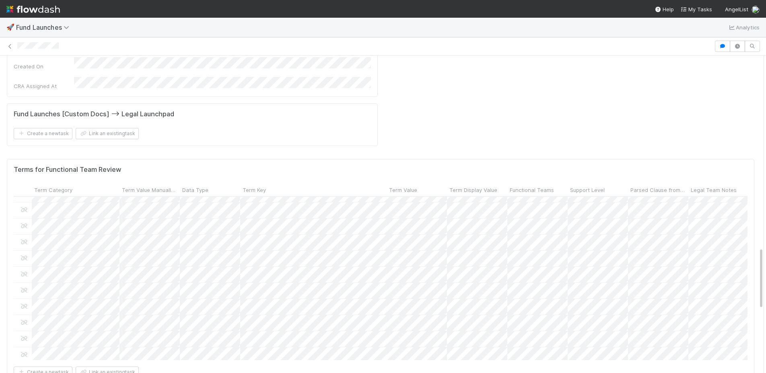
scroll to position [473, 0]
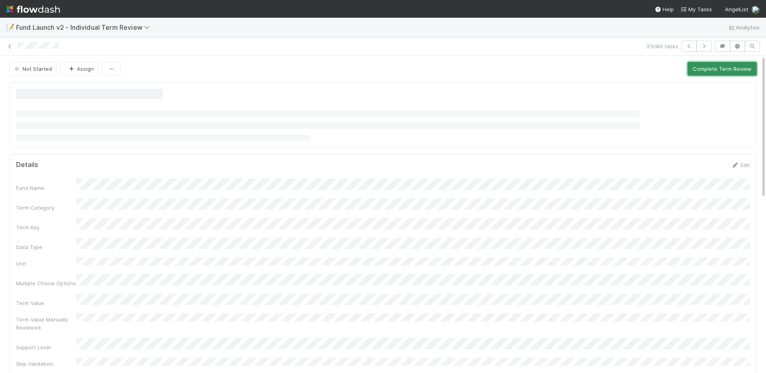
click at [697, 73] on button "Complete Term Review" at bounding box center [722, 69] width 69 height 14
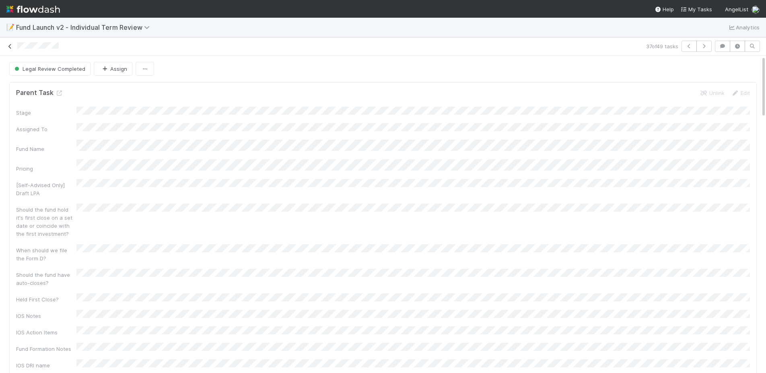
click at [8, 47] on icon at bounding box center [10, 46] width 8 height 5
click at [8, 44] on icon at bounding box center [10, 46] width 8 height 5
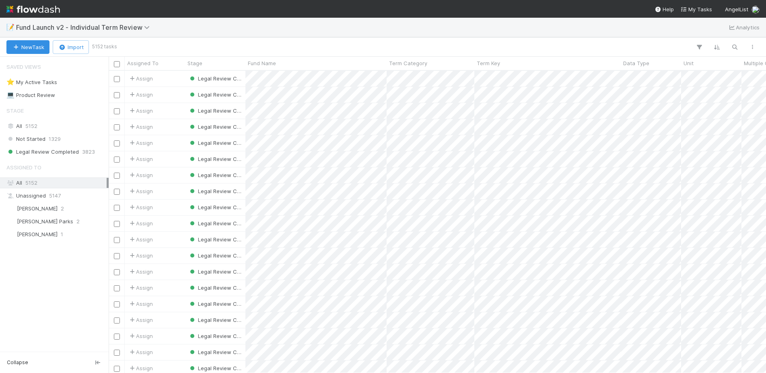
scroll to position [302, 658]
click at [368, 76] on div at bounding box center [383, 186] width 766 height 373
drag, startPoint x: 54, startPoint y: 128, endPoint x: 59, endPoint y: 128, distance: 5.2
click at [54, 128] on div "All 5152" at bounding box center [56, 126] width 100 height 10
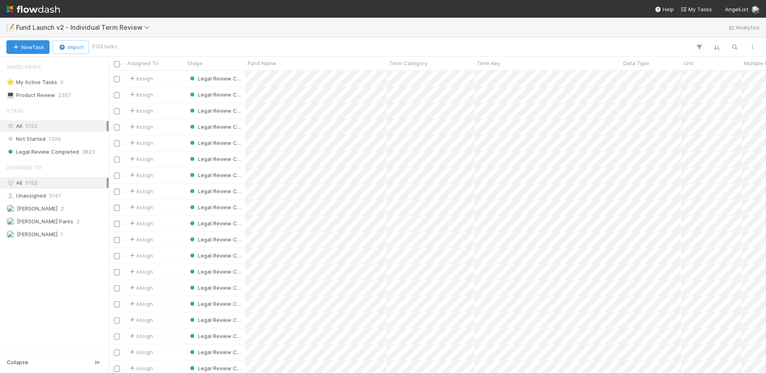
scroll to position [302, 658]
drag, startPoint x: 40, startPoint y: 9, endPoint x: 46, endPoint y: 11, distance: 6.5
click at [40, 9] on img at bounding box center [33, 9] width 54 height 14
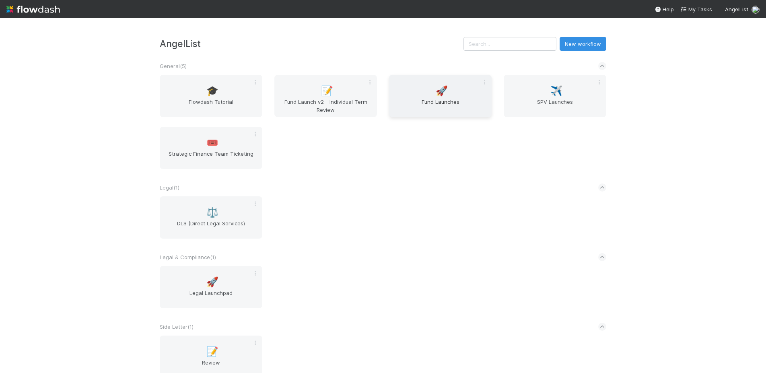
drag, startPoint x: 388, startPoint y: 129, endPoint x: 389, endPoint y: 98, distance: 30.6
click at [389, 102] on div "🎓 Flowdash Tutorial 📝 Fund Launch v2 - Individual Term Review 🚀 Fund Launches ✈…" at bounding box center [383, 127] width 459 height 104
click at [444, 105] on span "Fund Launches" at bounding box center [440, 106] width 96 height 16
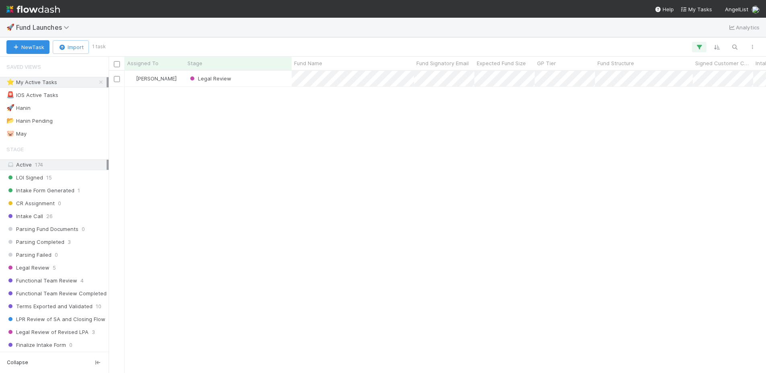
scroll to position [302, 658]
drag, startPoint x: 81, startPoint y: 84, endPoint x: 212, endPoint y: 88, distance: 130.9
click at [81, 84] on div "⭐ My Active Tasks 1" at bounding box center [56, 82] width 100 height 10
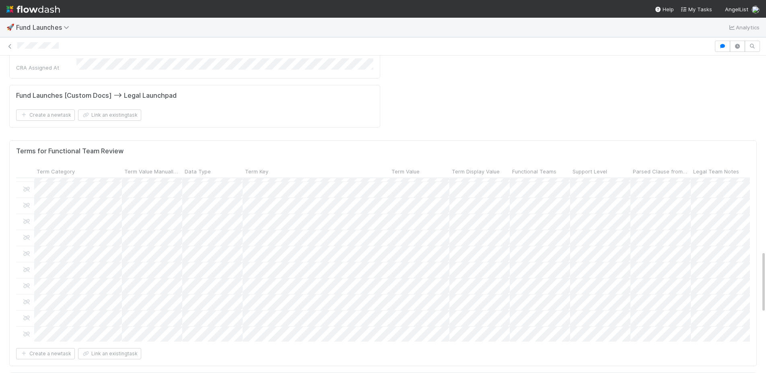
scroll to position [256, 0]
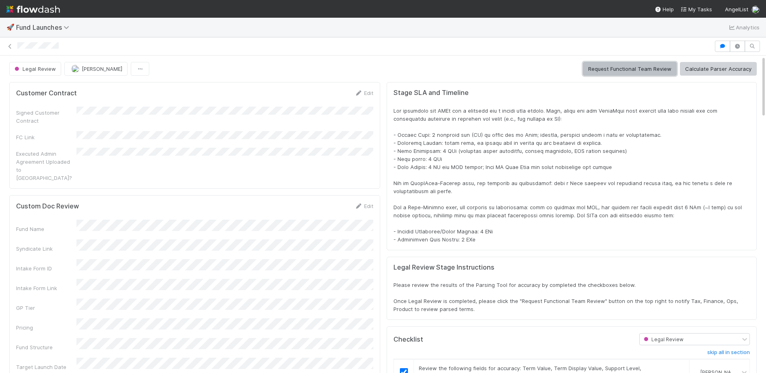
click at [616, 68] on button "Request Functional Team Review" at bounding box center [630, 69] width 94 height 14
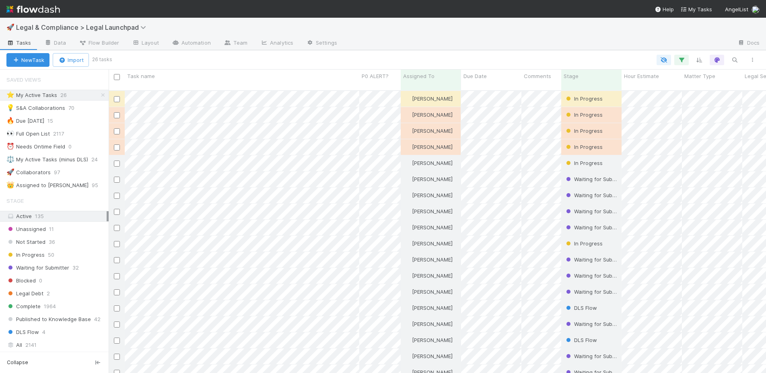
scroll to position [289, 658]
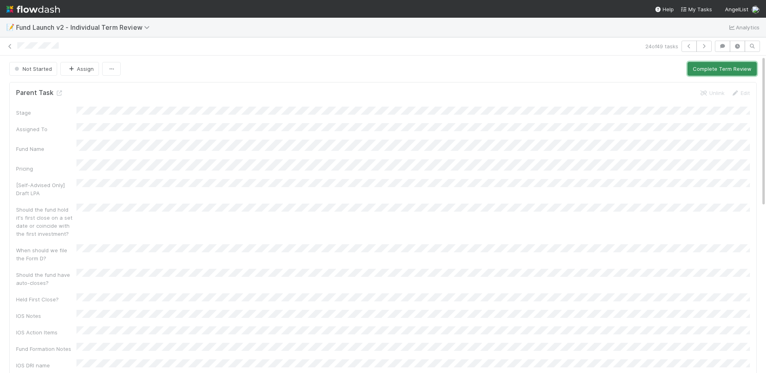
click at [725, 71] on button "Complete Term Review" at bounding box center [722, 69] width 69 height 14
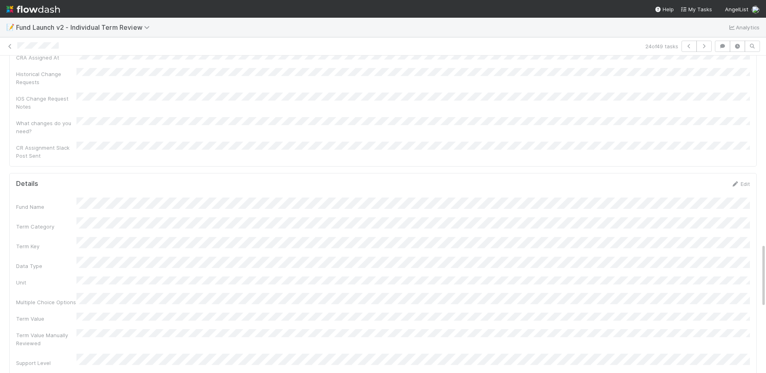
scroll to position [1003, 0]
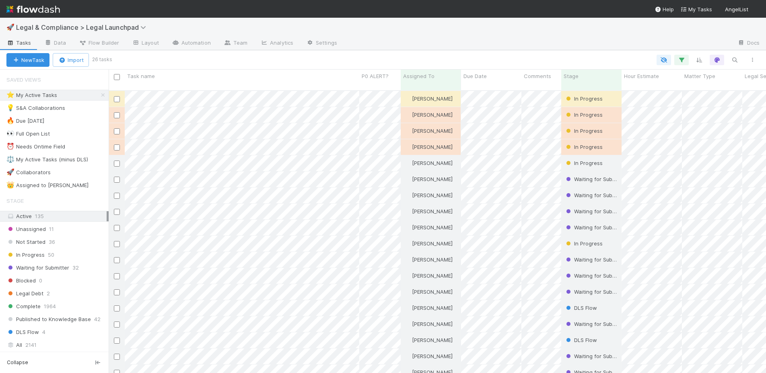
scroll to position [0, 0]
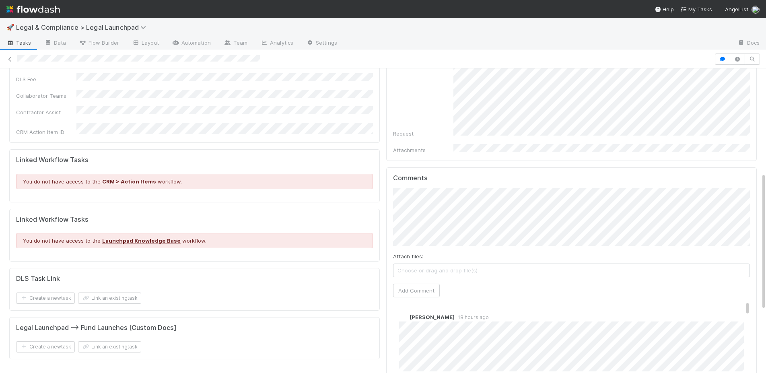
scroll to position [231, 0]
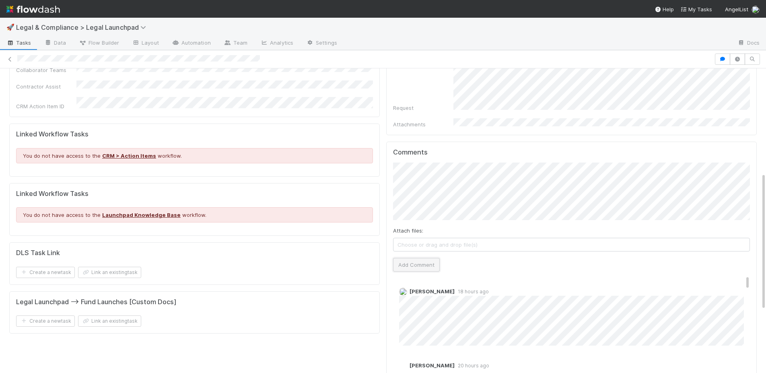
drag, startPoint x: 415, startPoint y: 250, endPoint x: 433, endPoint y: 250, distance: 18.5
click at [415, 258] on button "Add Comment" at bounding box center [416, 265] width 47 height 14
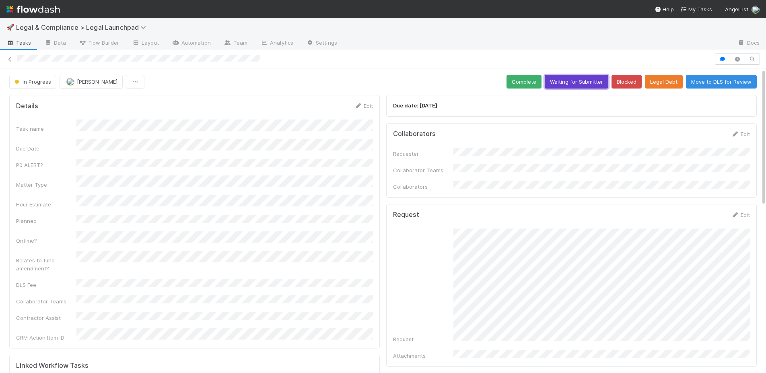
drag, startPoint x: 583, startPoint y: 81, endPoint x: 635, endPoint y: 75, distance: 52.7
click at [583, 82] on button "Waiting for Submitter" at bounding box center [577, 82] width 64 height 14
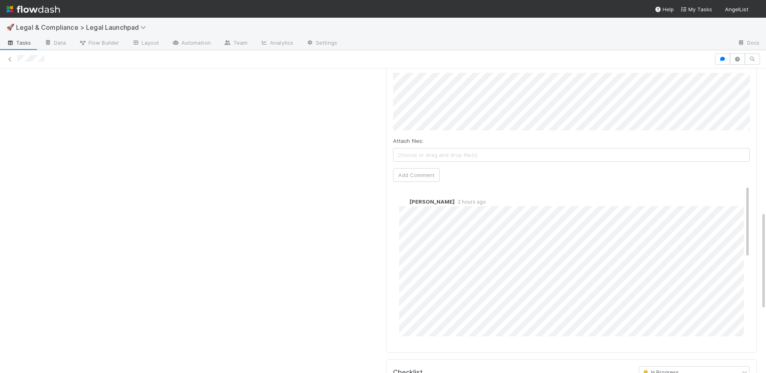
scroll to position [642, 0]
